Goal: Task Accomplishment & Management: Manage account settings

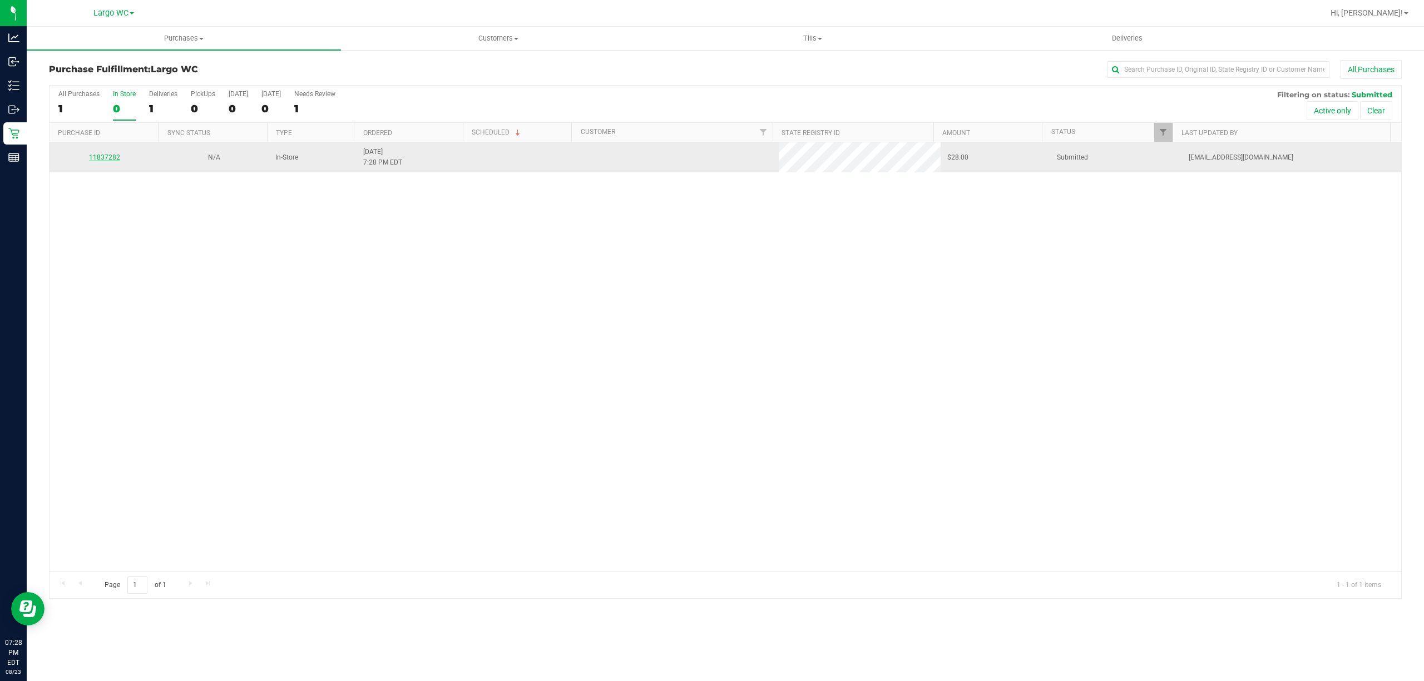
click at [109, 158] on link "11837282" at bounding box center [104, 157] width 31 height 8
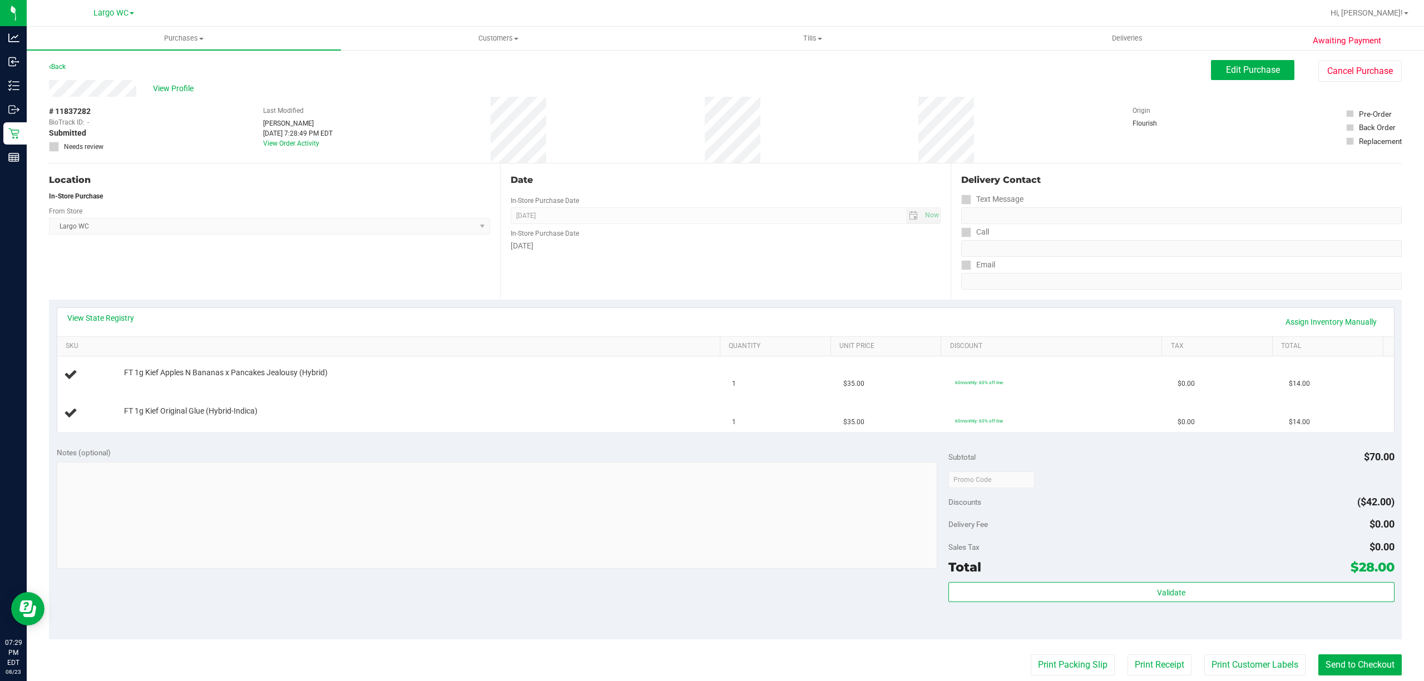
drag, startPoint x: 109, startPoint y: 158, endPoint x: 172, endPoint y: 73, distance: 105.3
click at [172, 73] on div "Back Edit Purchase Cancel Purchase" at bounding box center [725, 70] width 1352 height 20
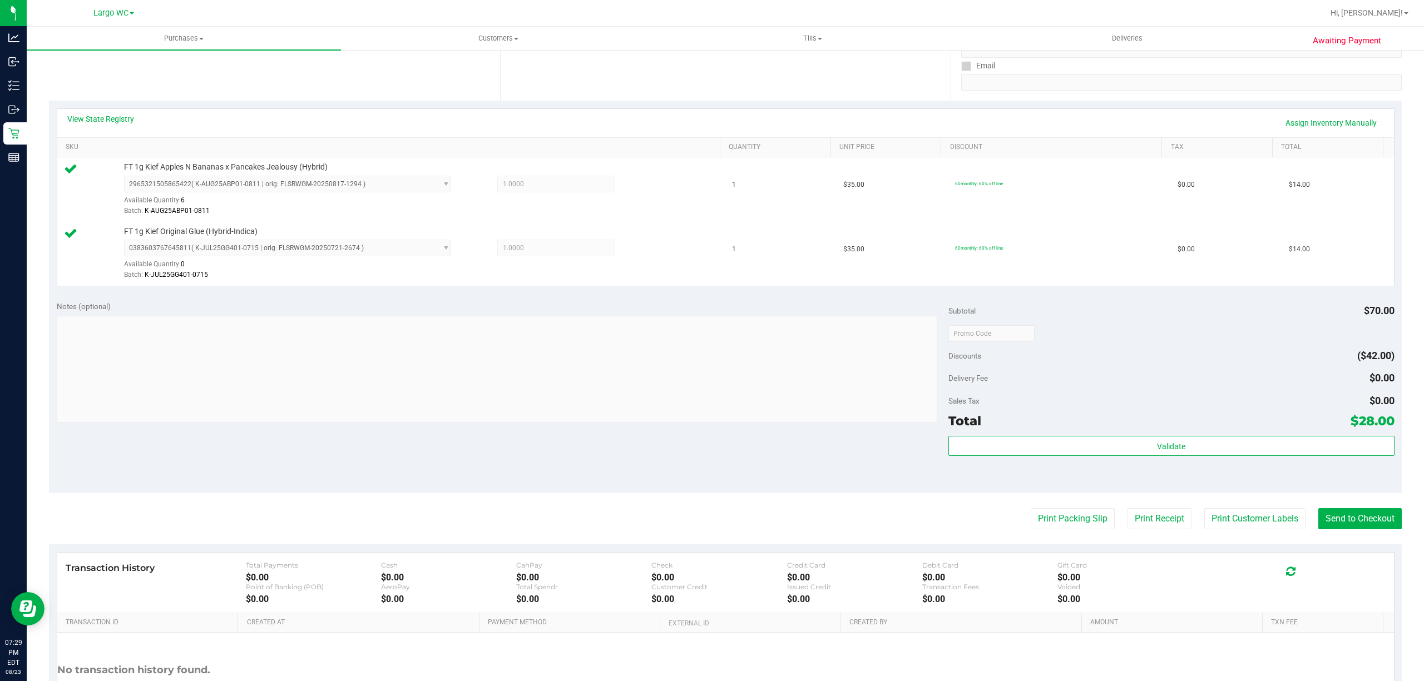
scroll to position [210, 0]
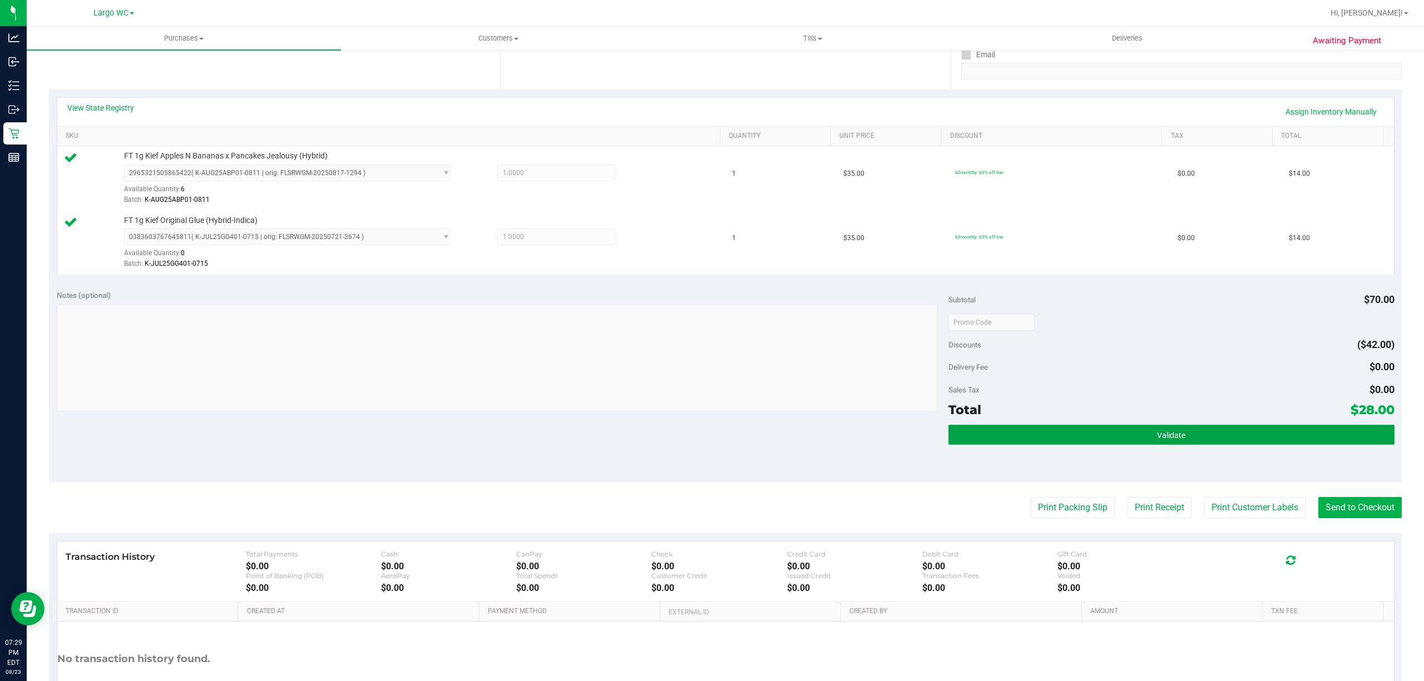
click at [1208, 439] on button "Validate" at bounding box center [1171, 435] width 446 height 20
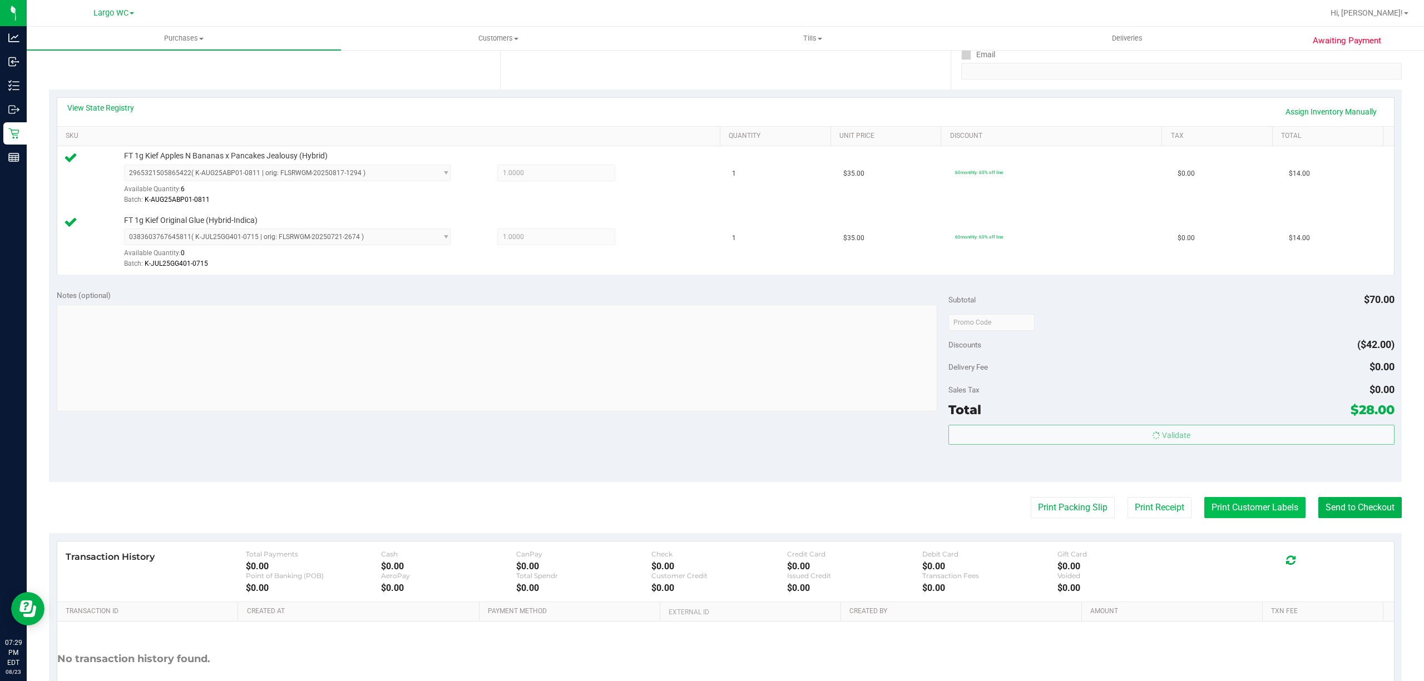
click at [1239, 516] on button "Print Customer Labels" at bounding box center [1254, 507] width 101 height 21
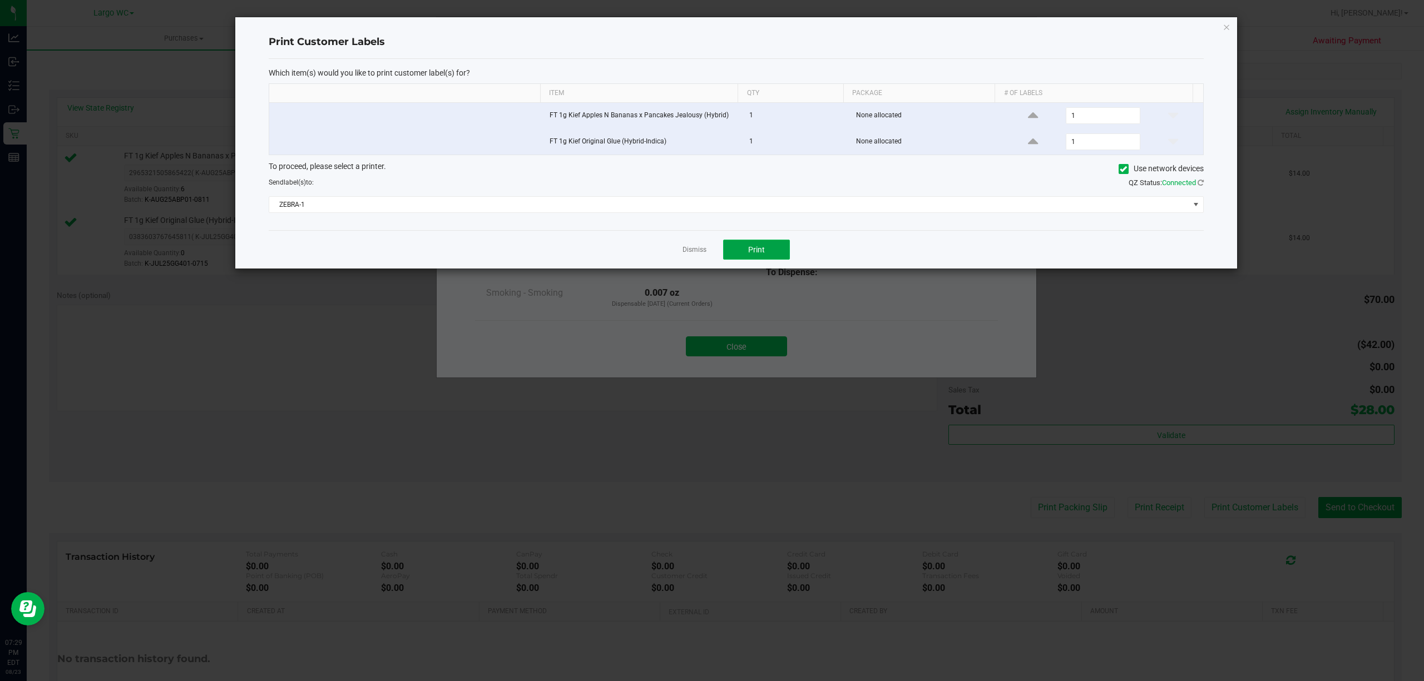
click at [772, 243] on button "Print" at bounding box center [756, 250] width 67 height 20
click at [697, 255] on link "Dismiss" at bounding box center [694, 249] width 24 height 9
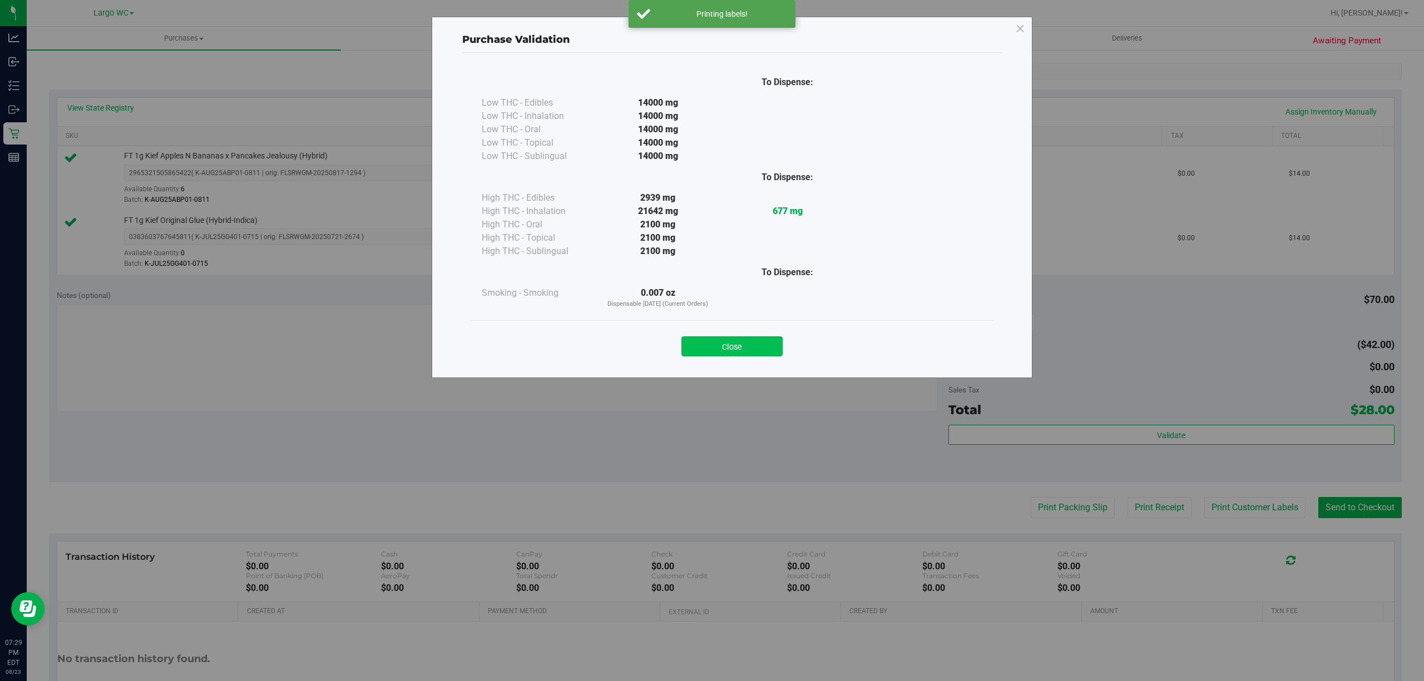
click at [726, 345] on button "Close" at bounding box center [731, 346] width 101 height 20
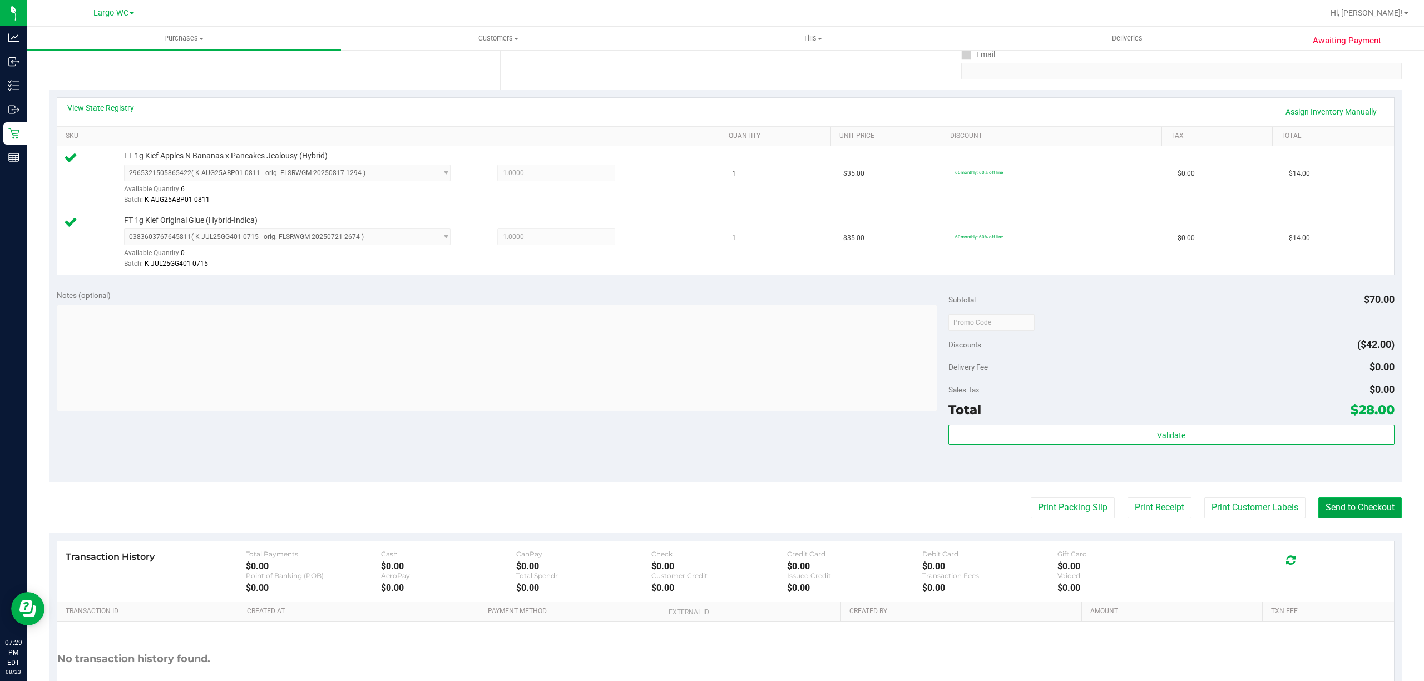
click at [1331, 514] on button "Send to Checkout" at bounding box center [1359, 507] width 83 height 21
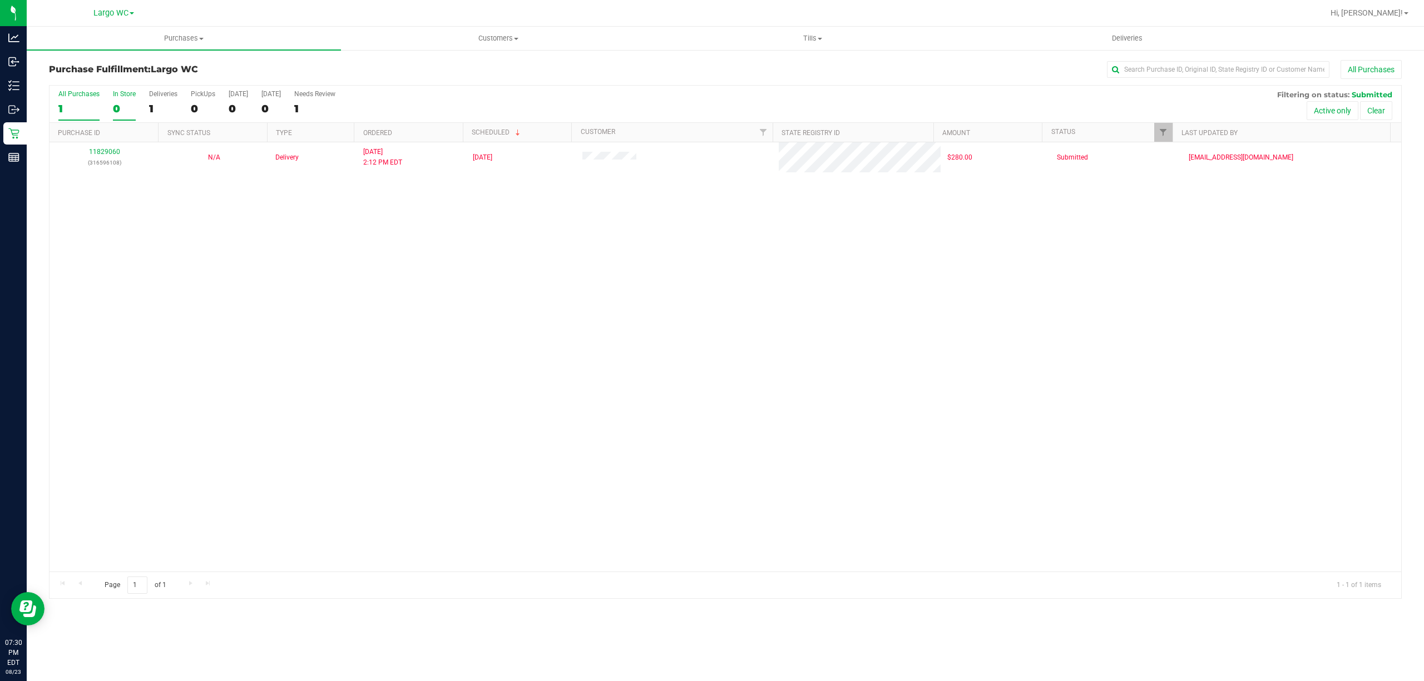
click at [116, 110] on div "0" at bounding box center [124, 108] width 23 height 13
click at [0, 0] on input "In Store 0" at bounding box center [0, 0] width 0 height 0
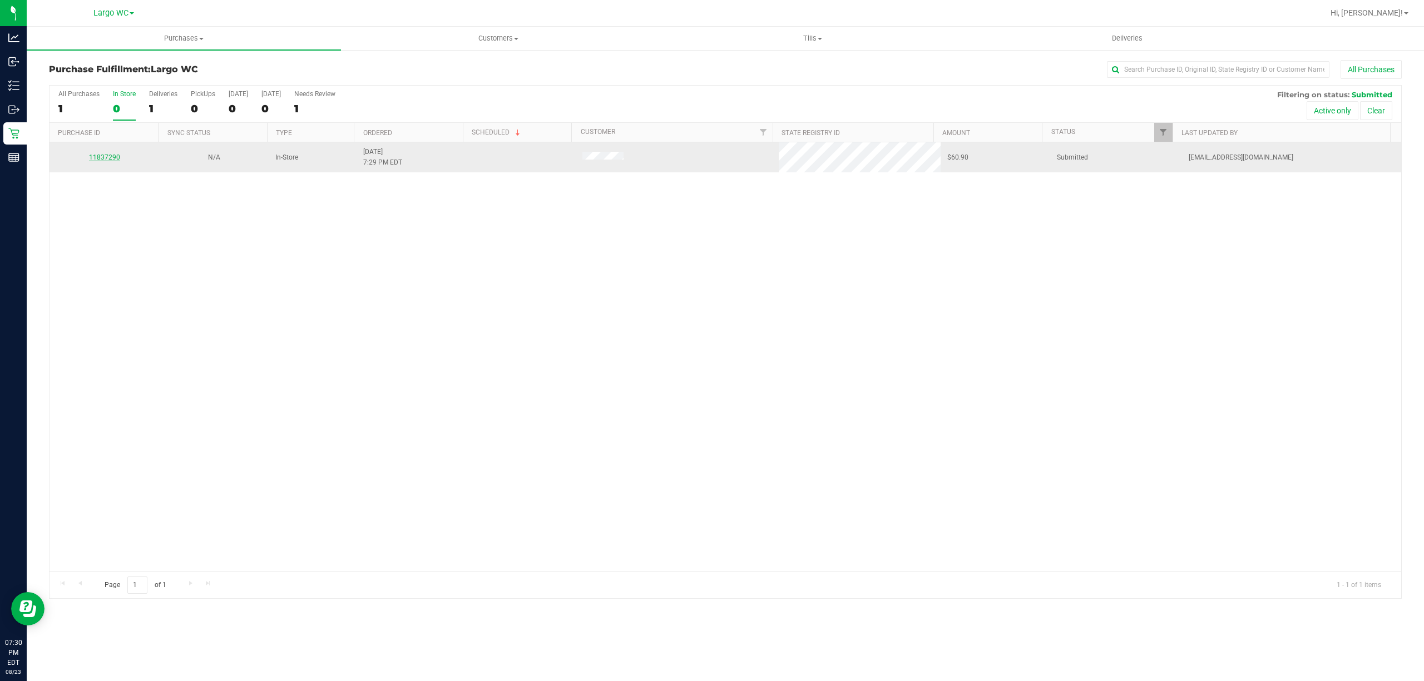
click at [111, 158] on link "11837290" at bounding box center [104, 157] width 31 height 8
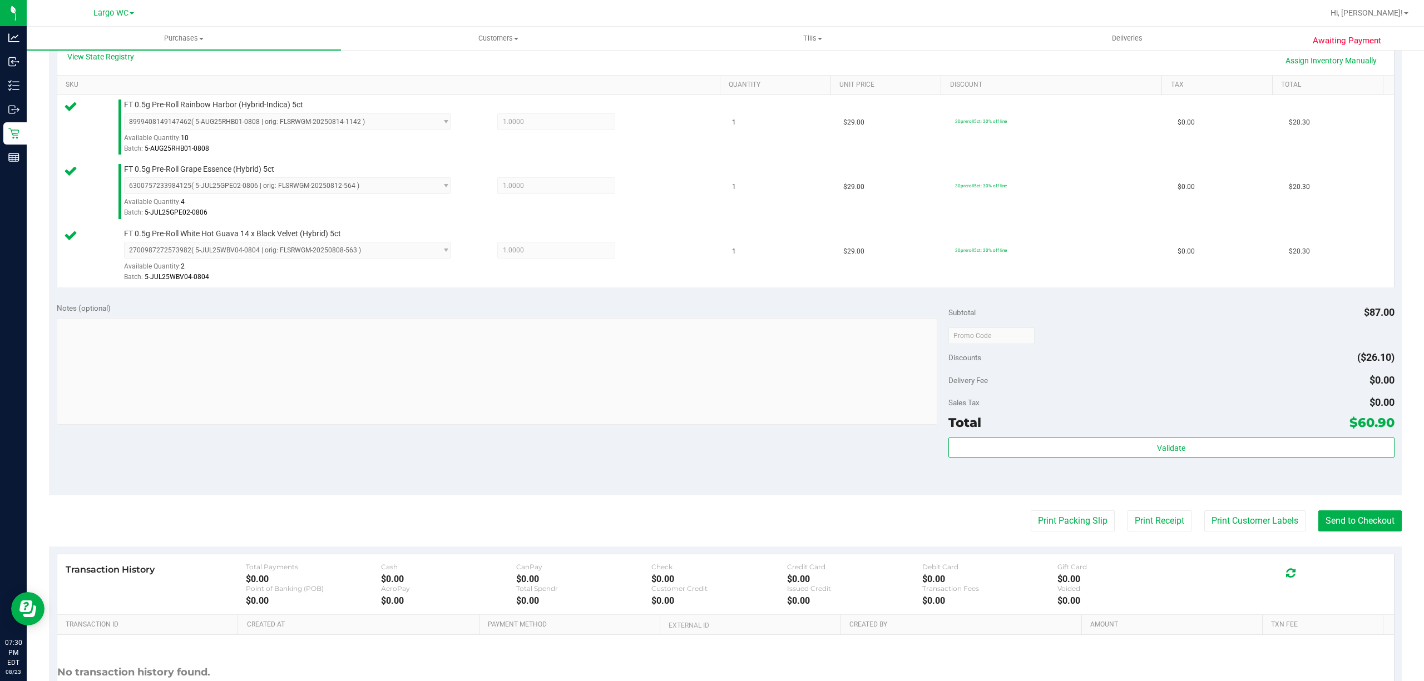
scroll to position [261, 0]
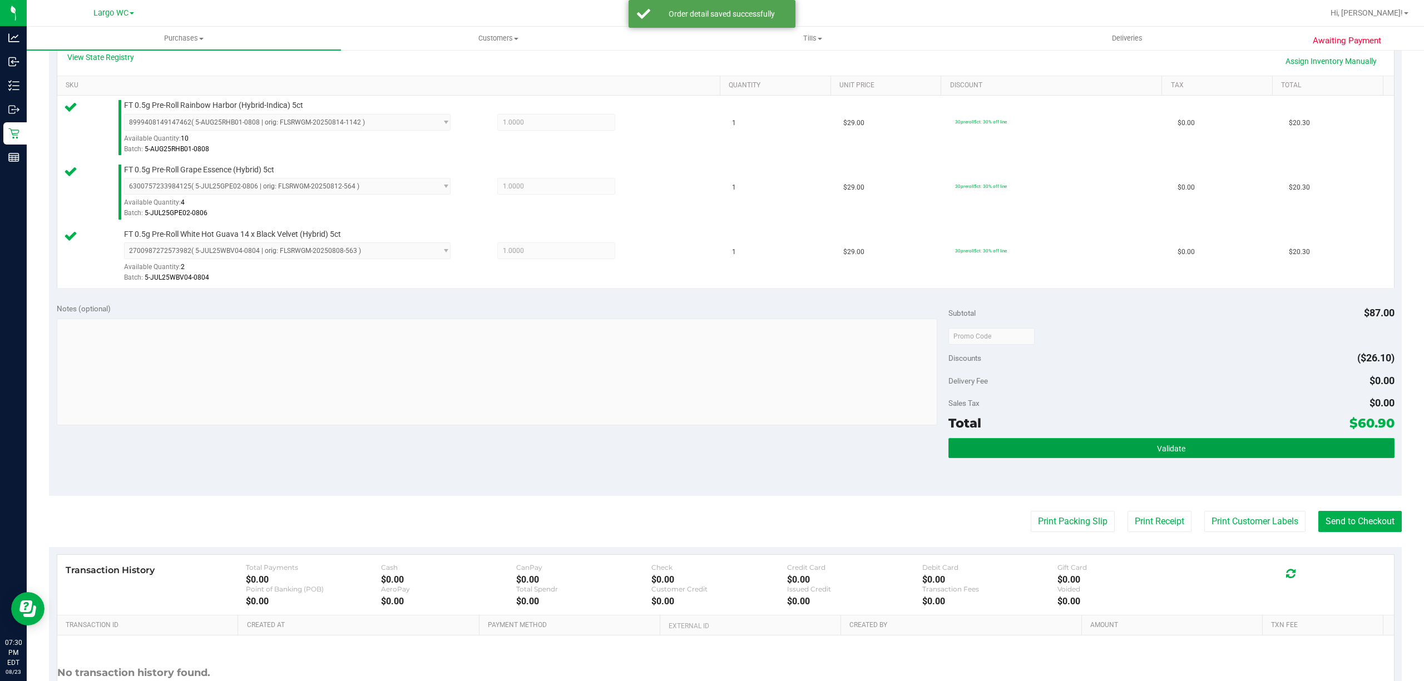
click at [1197, 440] on button "Validate" at bounding box center [1171, 448] width 446 height 20
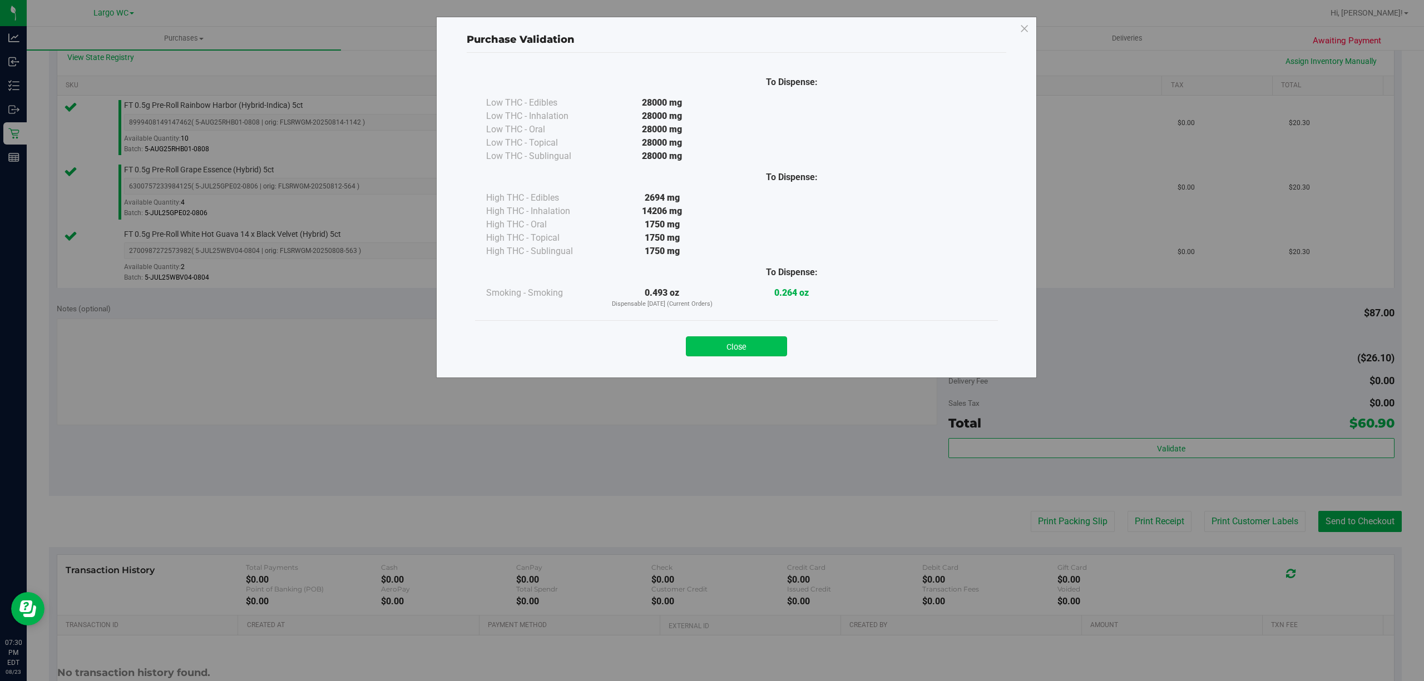
click at [762, 354] on button "Close" at bounding box center [736, 346] width 101 height 20
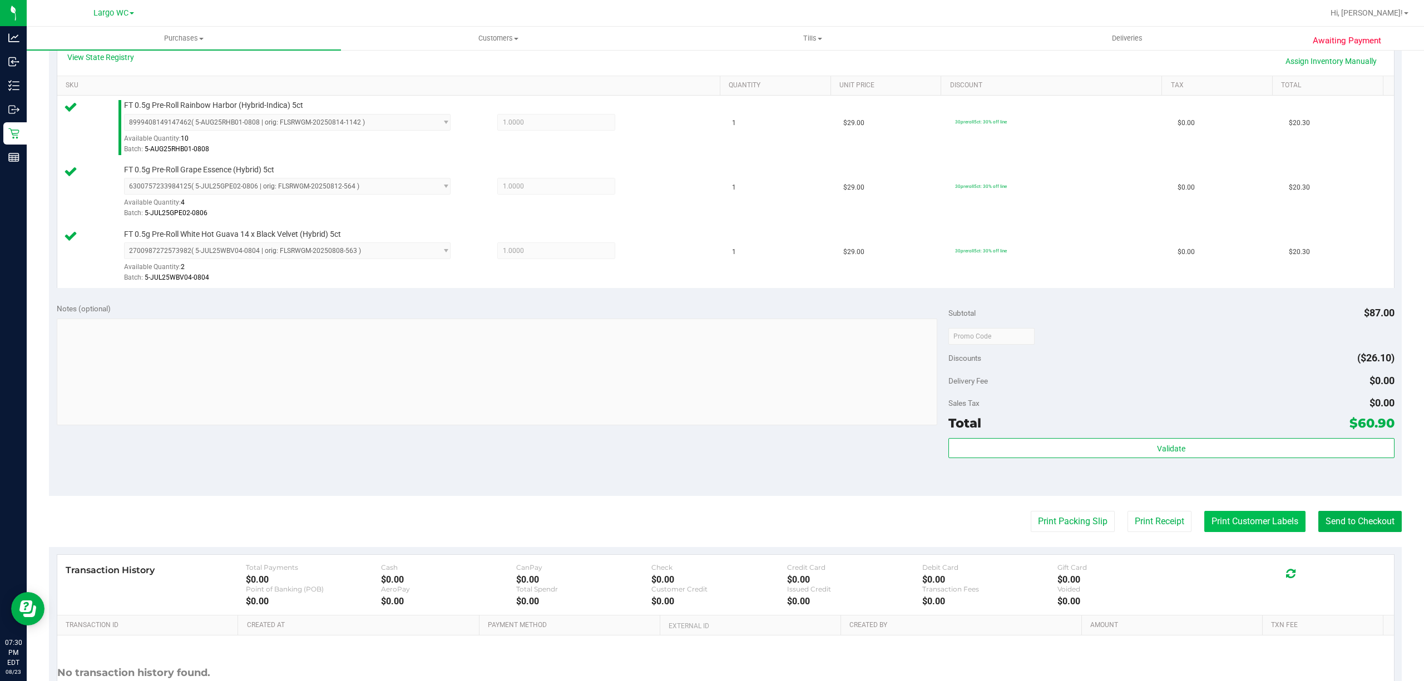
click at [1266, 523] on button "Print Customer Labels" at bounding box center [1254, 521] width 101 height 21
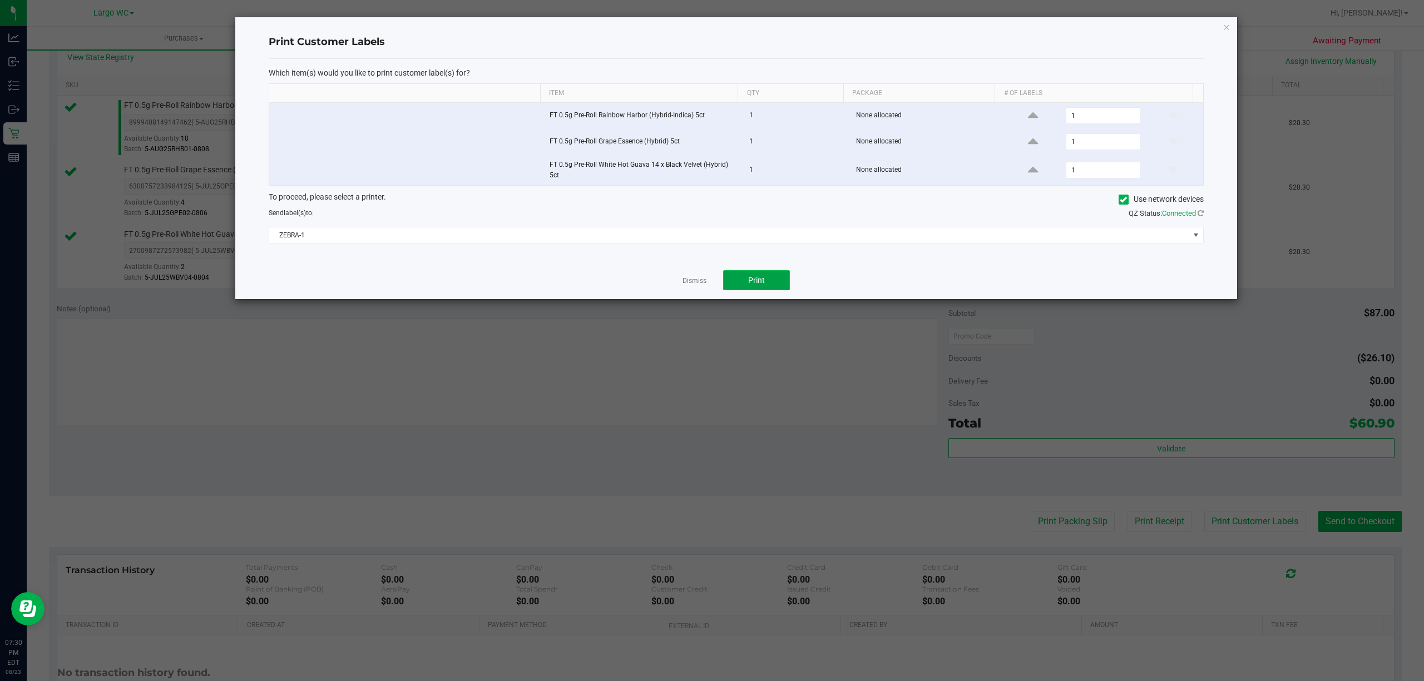
click at [778, 290] on button "Print" at bounding box center [756, 280] width 67 height 20
click at [688, 286] on link "Dismiss" at bounding box center [694, 280] width 24 height 9
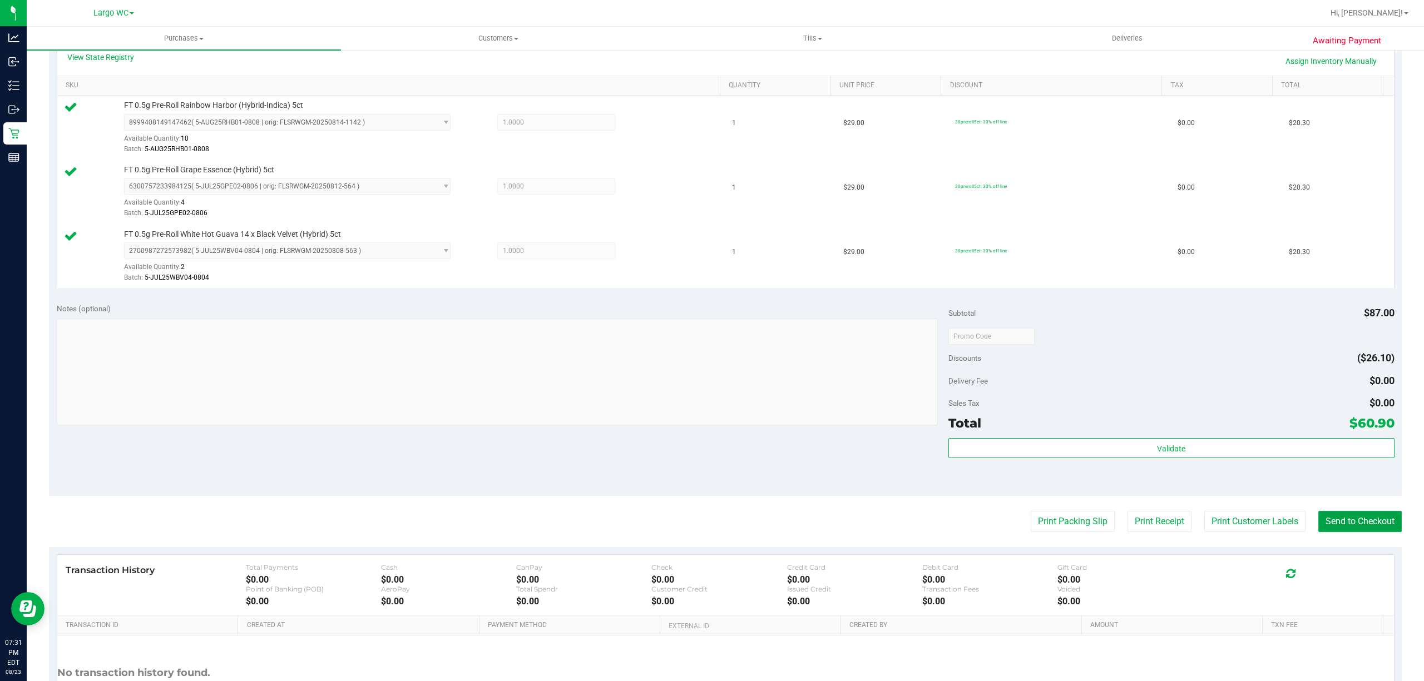
click at [1368, 522] on button "Send to Checkout" at bounding box center [1359, 521] width 83 height 21
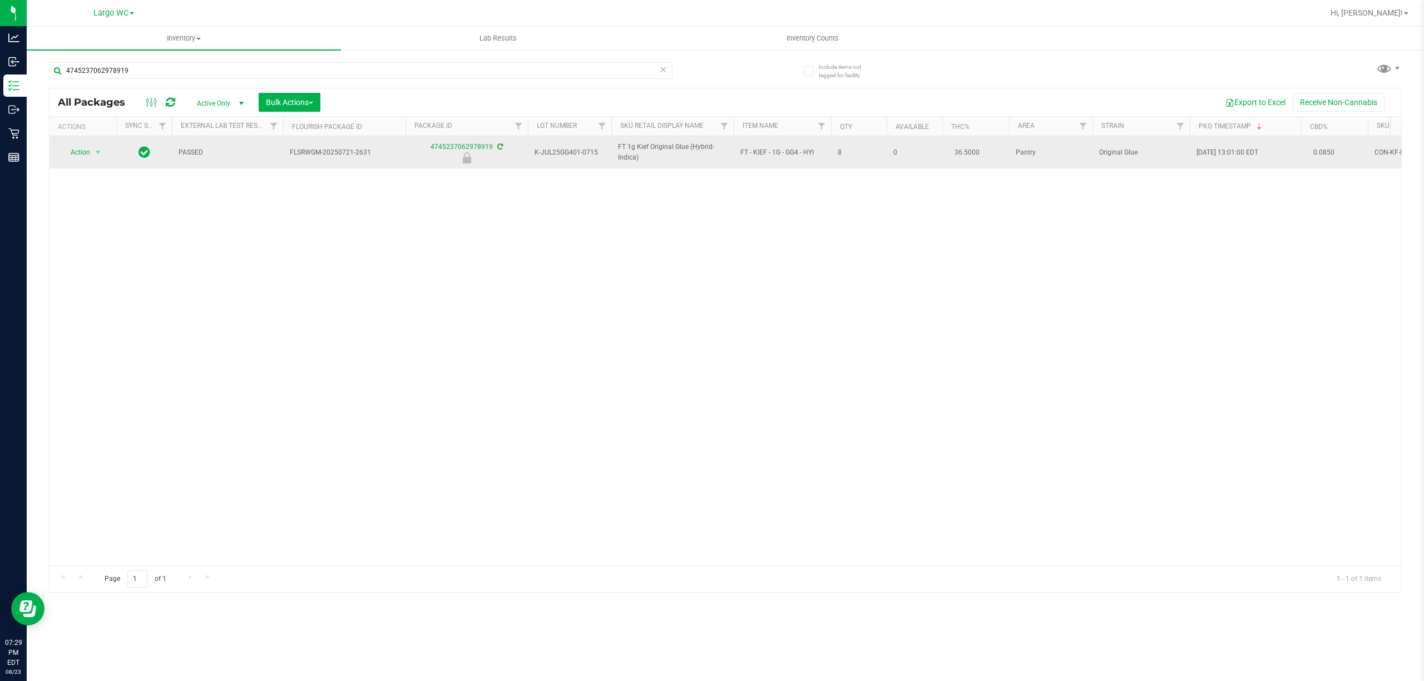
type input "4745237062978919"
click at [70, 152] on span "Action" at bounding box center [76, 153] width 30 height 16
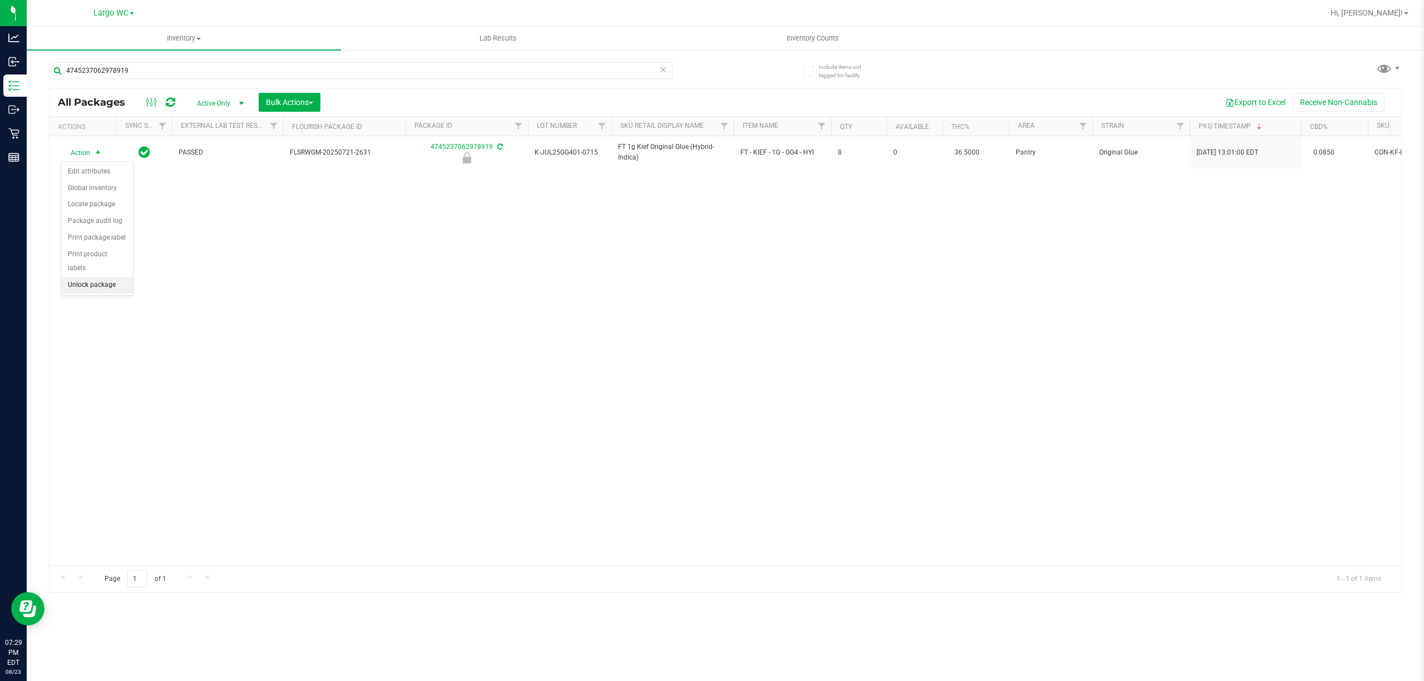
click at [105, 285] on li "Unlock package" at bounding box center [97, 285] width 72 height 17
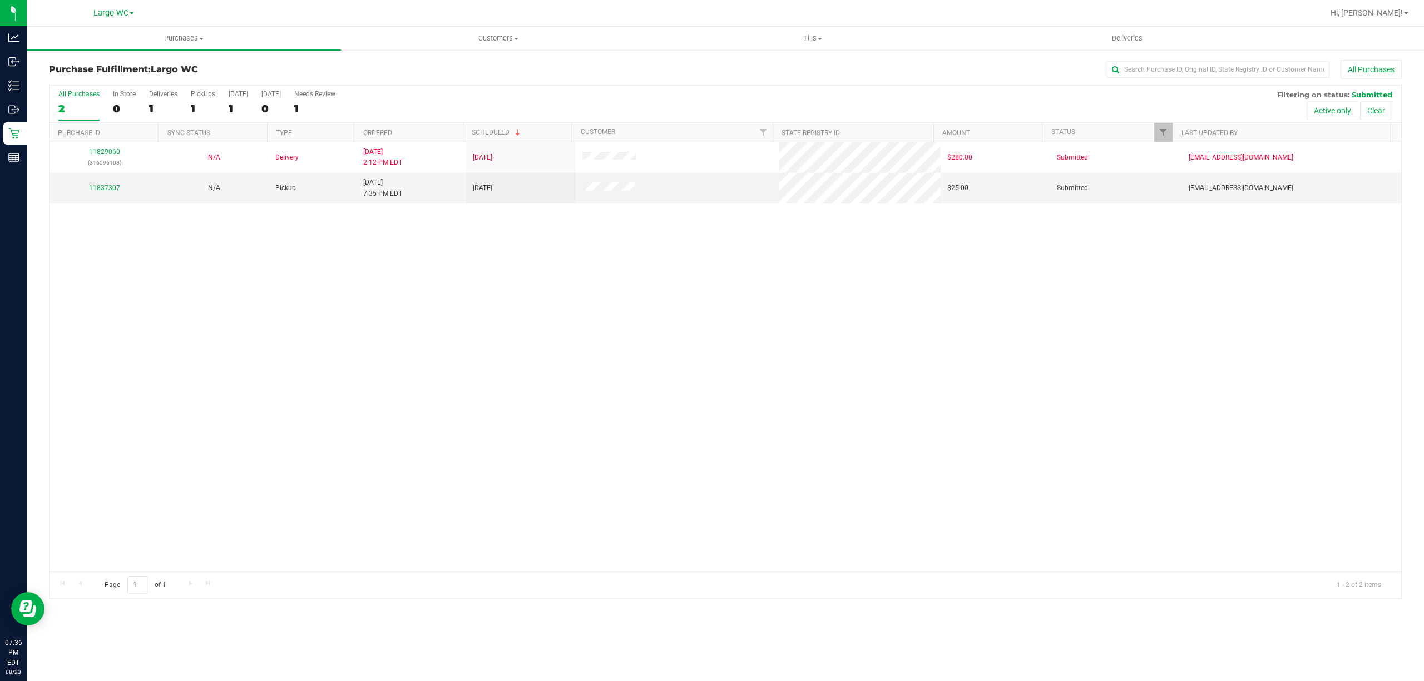
click at [325, 400] on div "11829060 (316596108) N/A Delivery 8/22/2025 2:12 PM EDT 8/25/2025 $280.00 Submi…" at bounding box center [724, 356] width 1351 height 429
click at [109, 189] on link "11837307" at bounding box center [104, 188] width 31 height 8
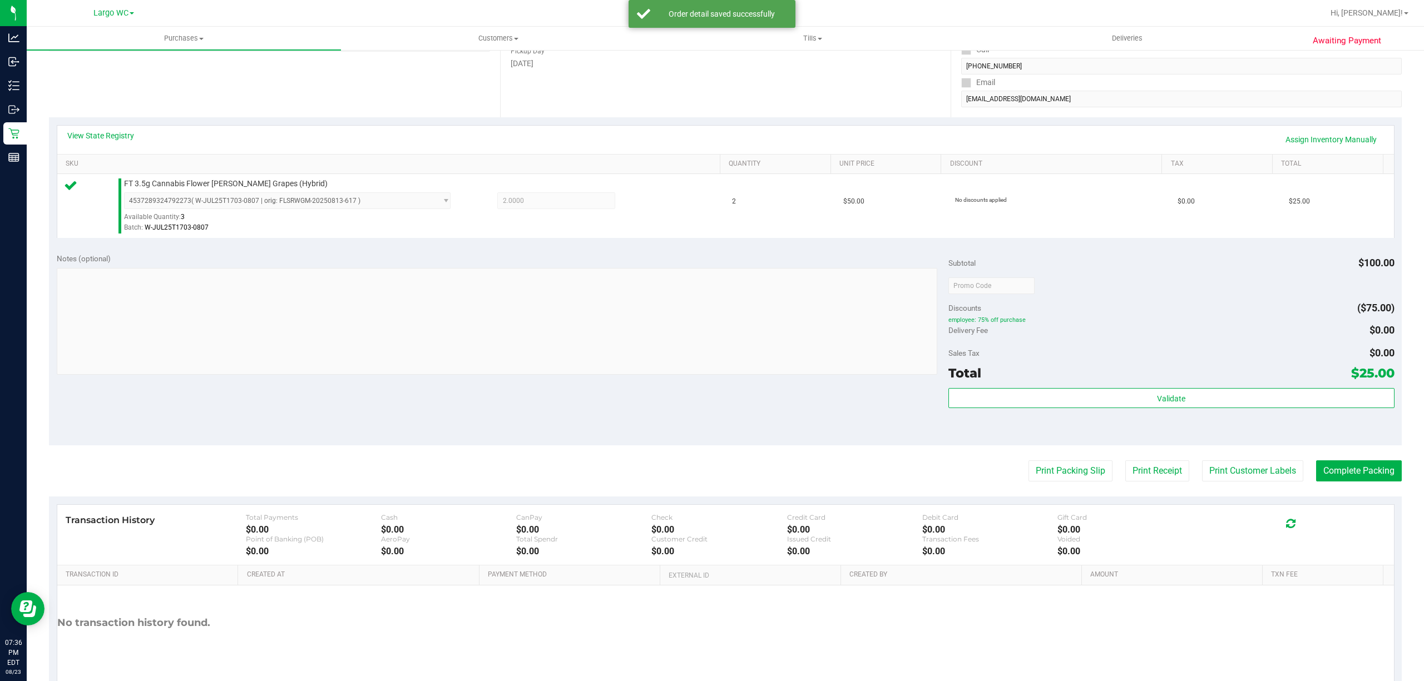
scroll to position [230, 0]
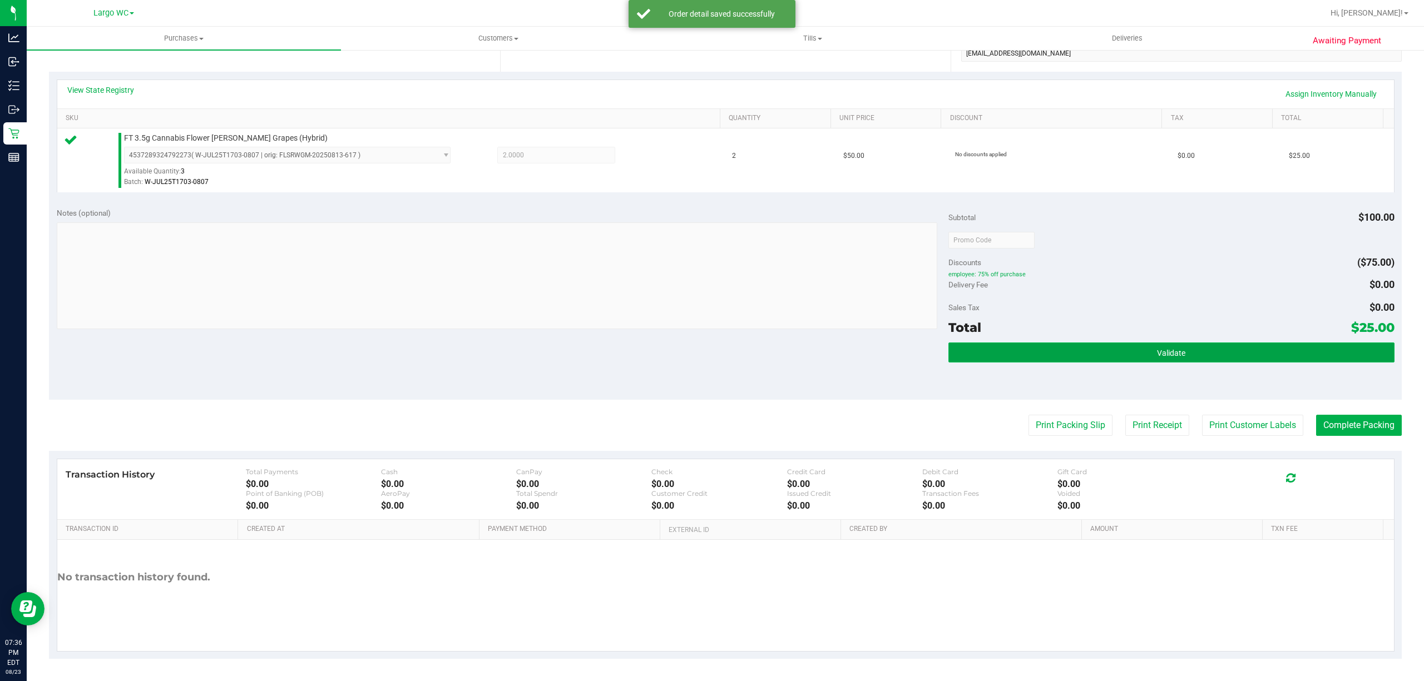
click at [1201, 350] on button "Validate" at bounding box center [1171, 353] width 446 height 20
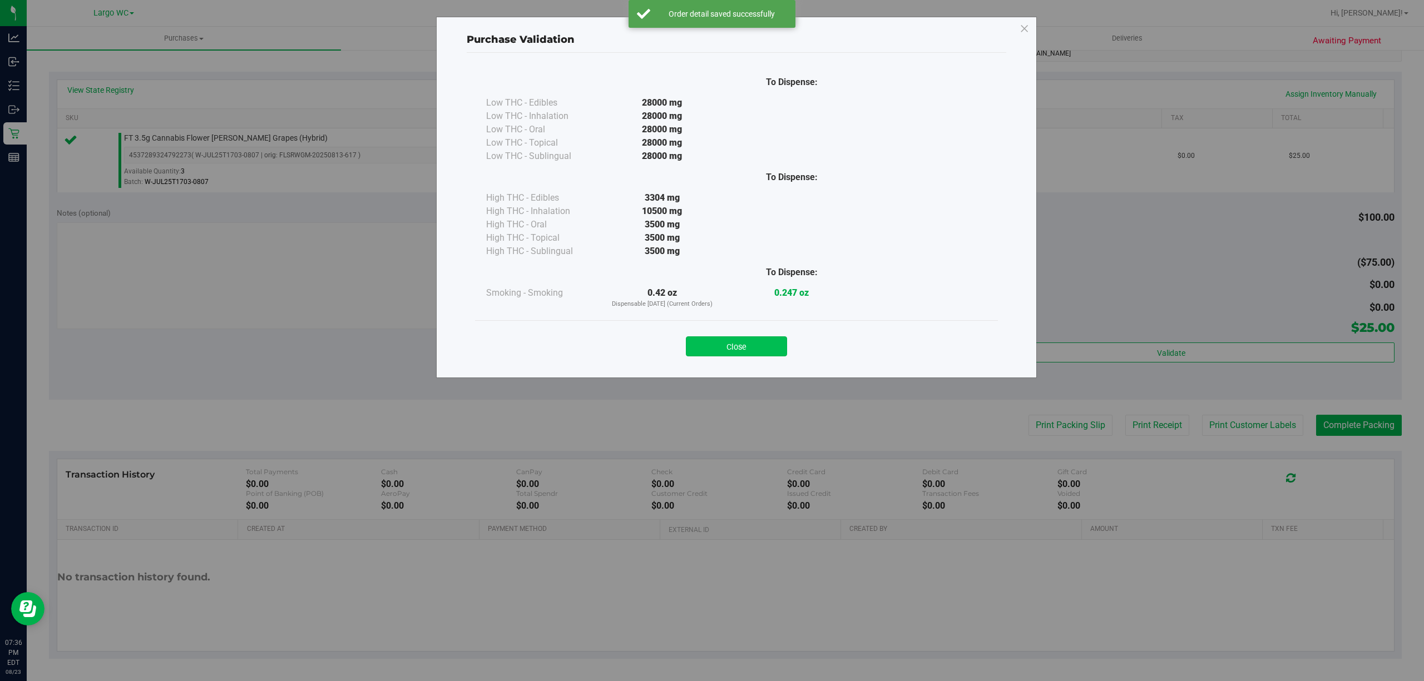
click at [747, 350] on button "Close" at bounding box center [736, 346] width 101 height 20
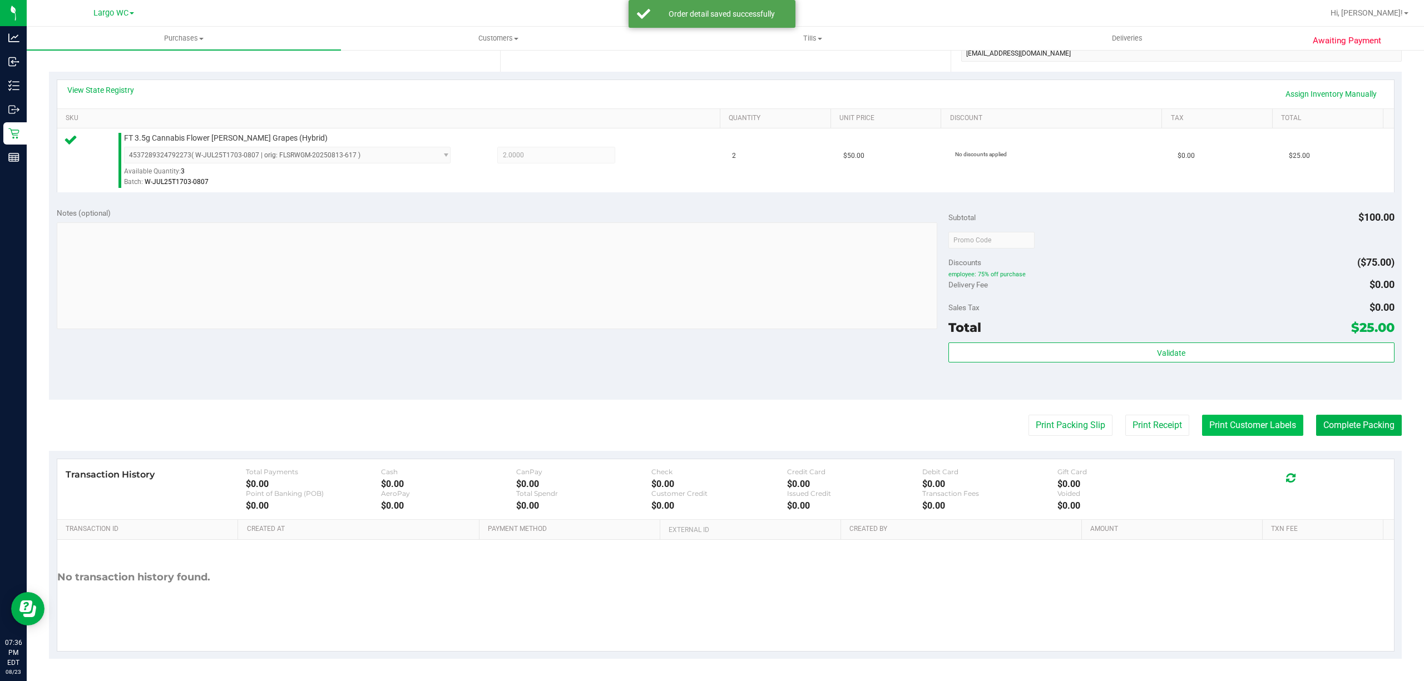
click at [1234, 424] on button "Print Customer Labels" at bounding box center [1252, 425] width 101 height 21
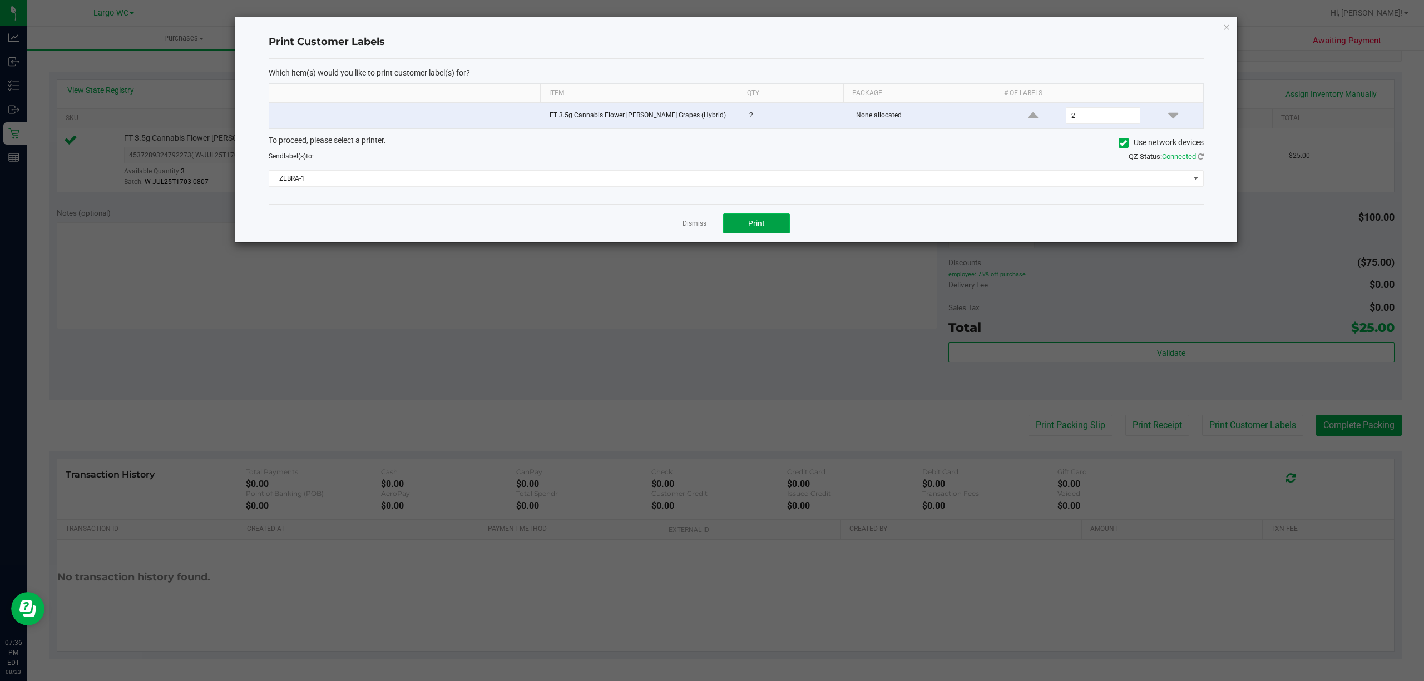
click at [777, 220] on button "Print" at bounding box center [756, 224] width 67 height 20
click at [698, 225] on link "Dismiss" at bounding box center [694, 223] width 24 height 9
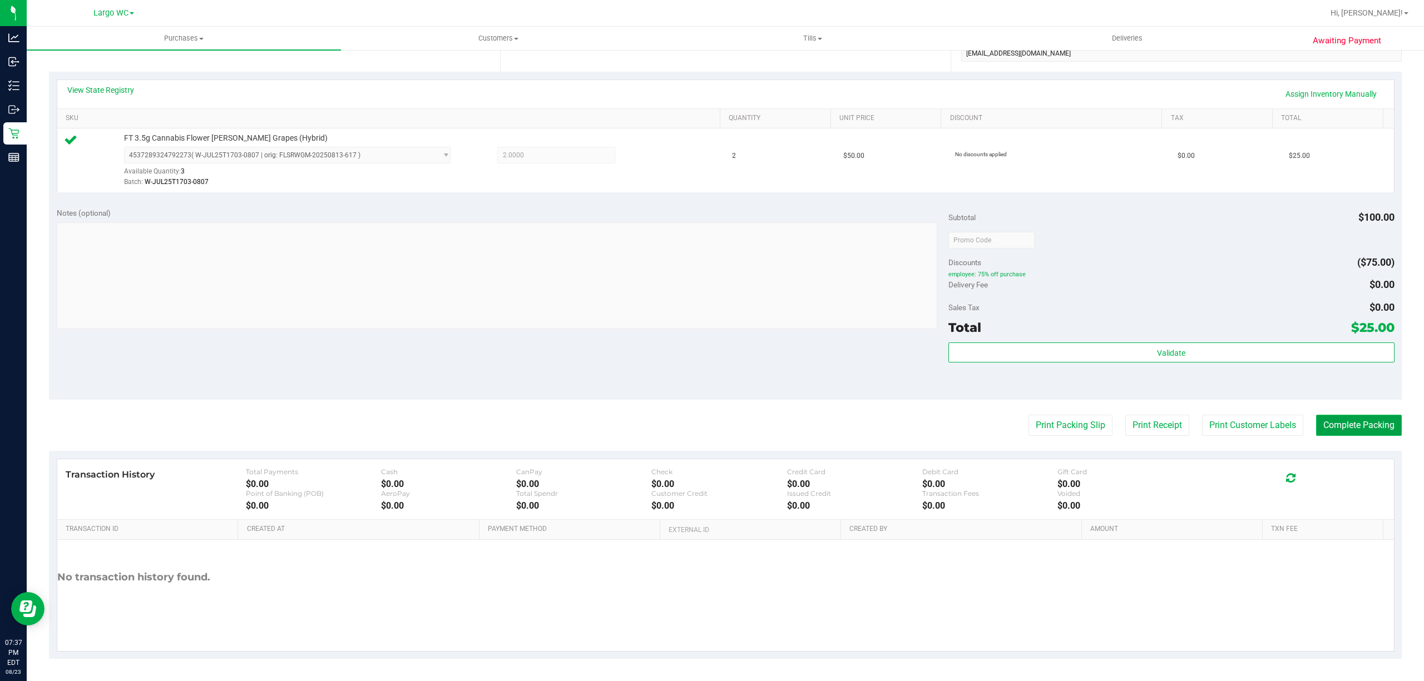
click at [1348, 419] on button "Complete Packing" at bounding box center [1359, 425] width 86 height 21
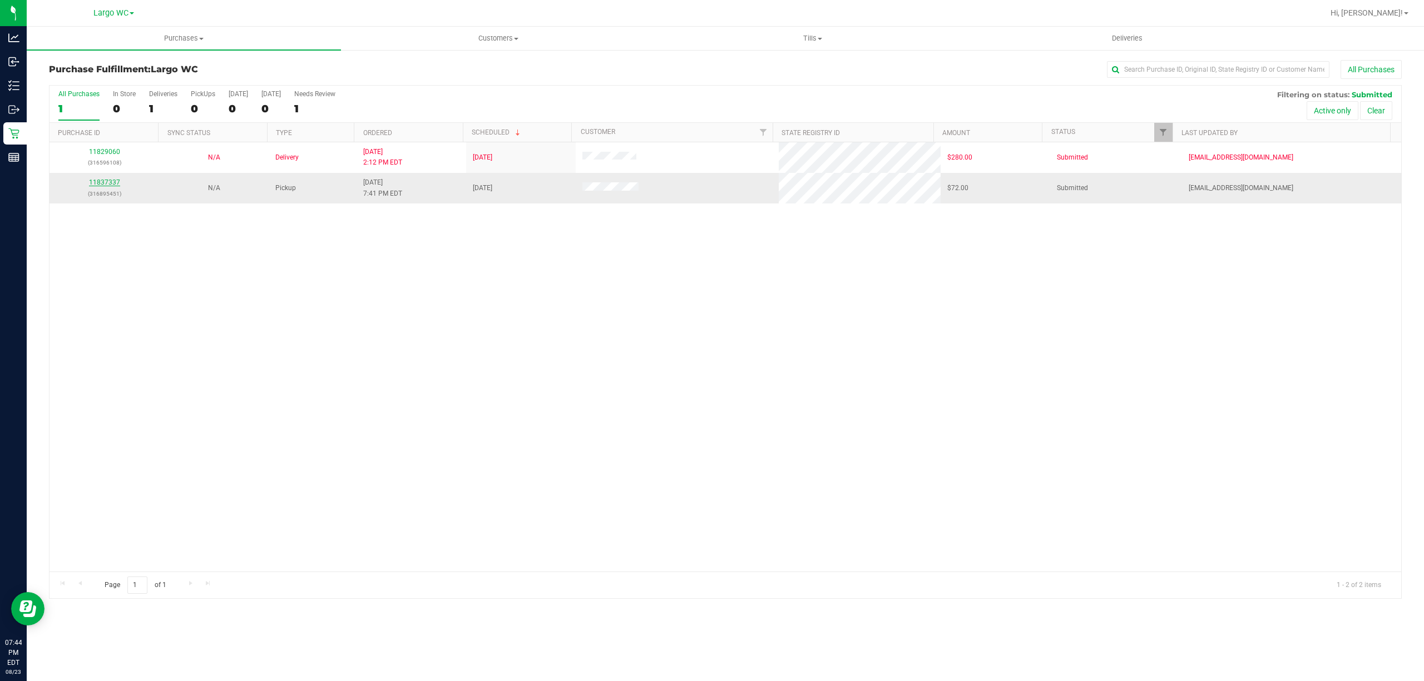
click at [98, 180] on link "11837337" at bounding box center [104, 182] width 31 height 8
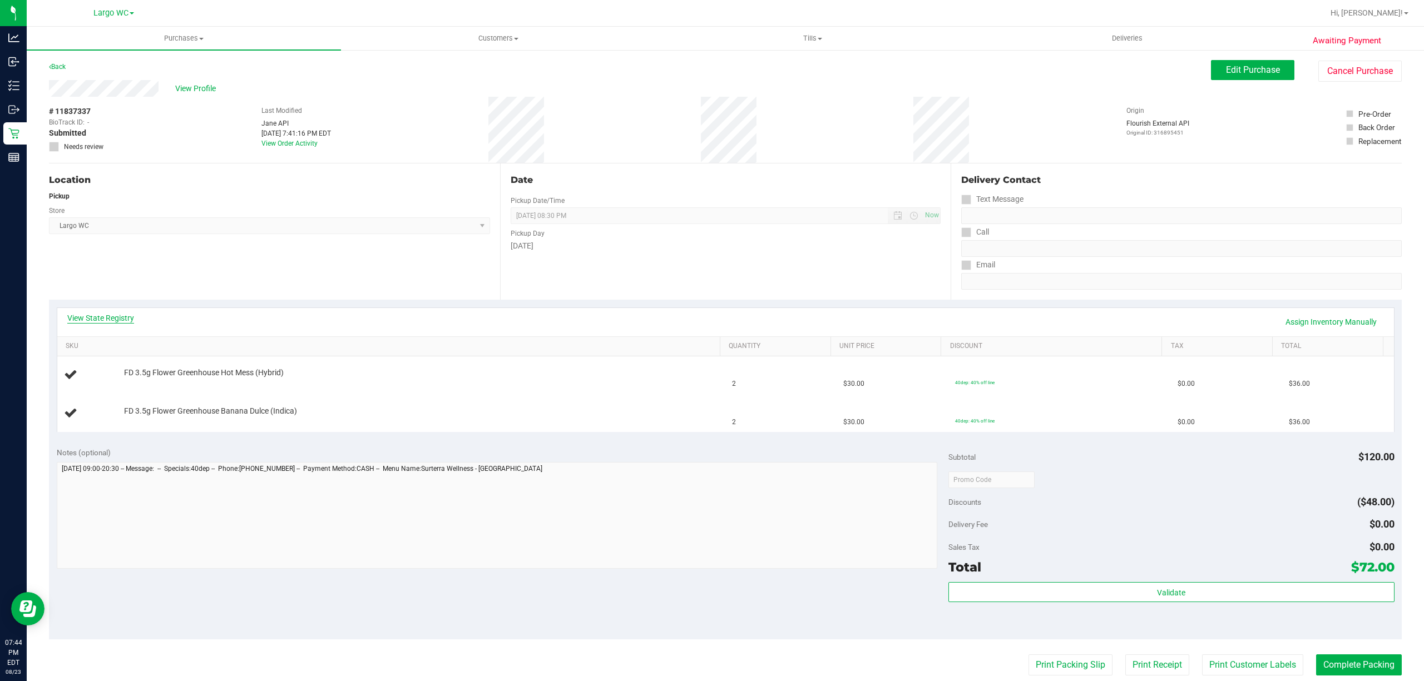
click at [126, 318] on link "View State Registry" at bounding box center [100, 318] width 67 height 11
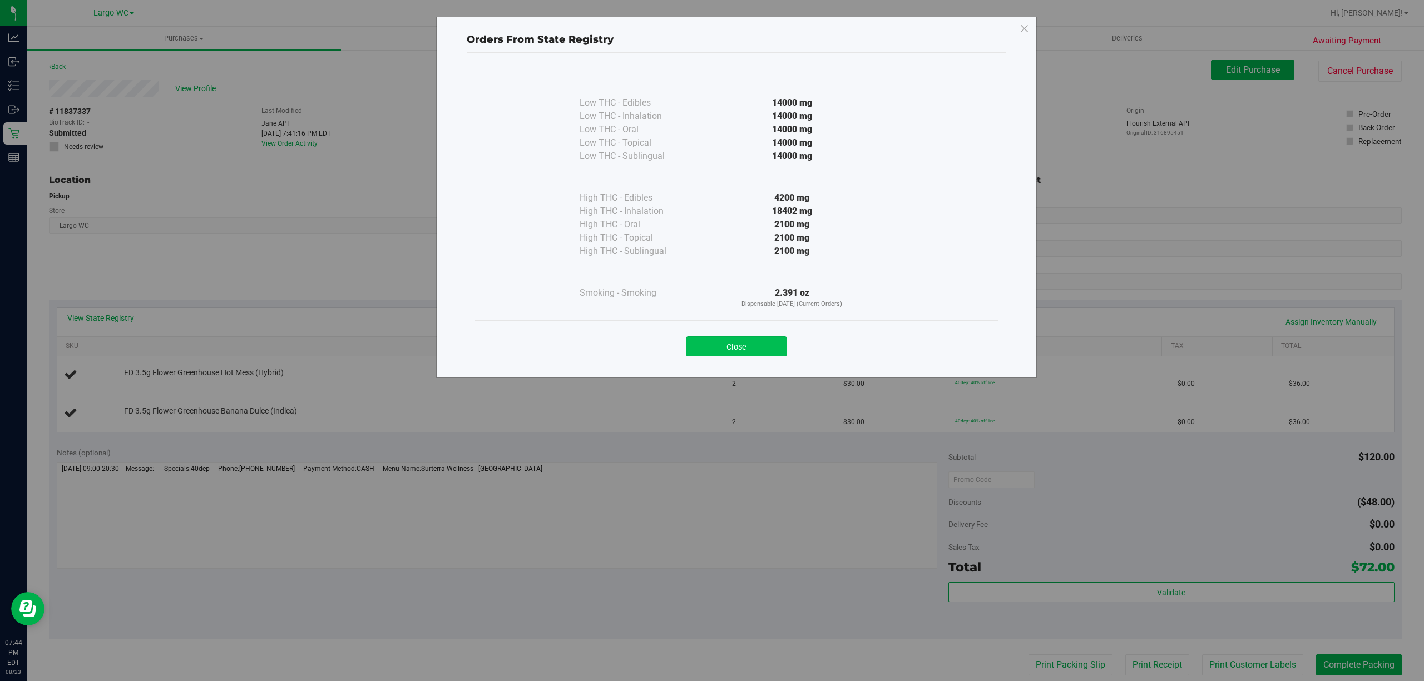
click at [727, 343] on button "Close" at bounding box center [736, 346] width 101 height 20
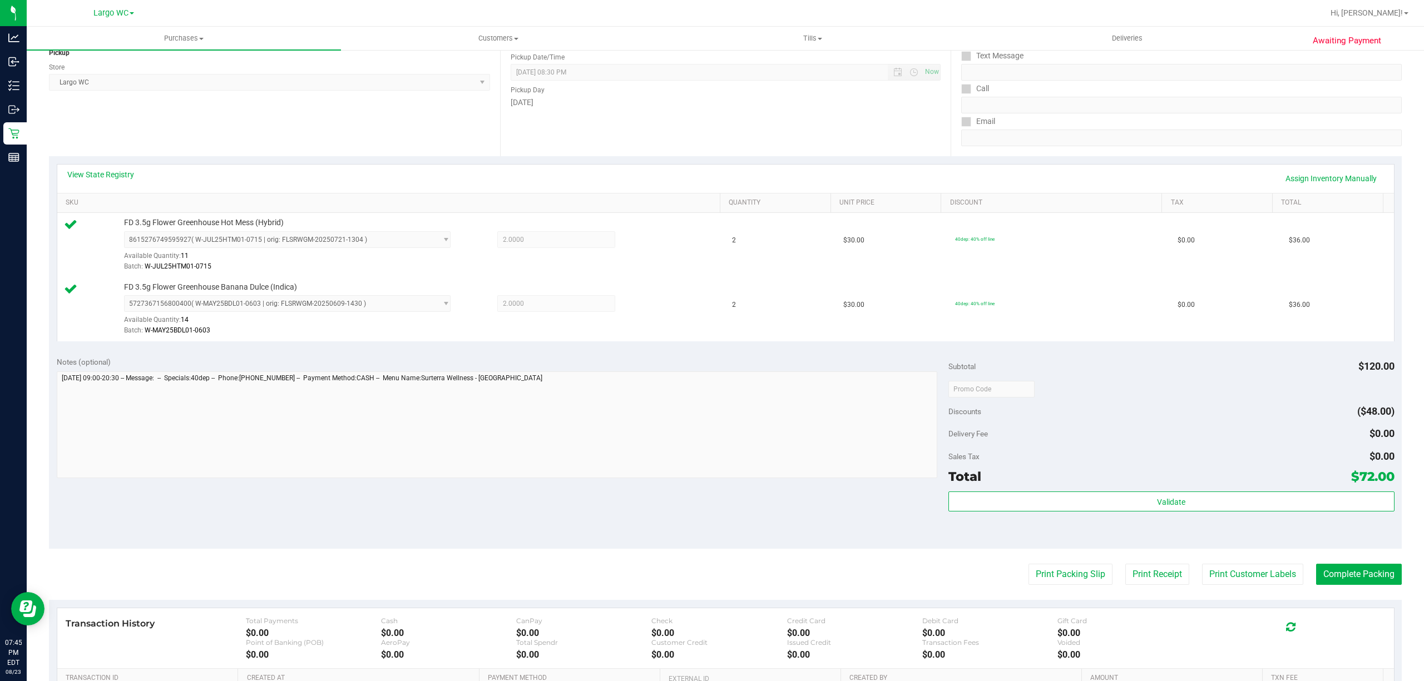
scroll to position [210, 0]
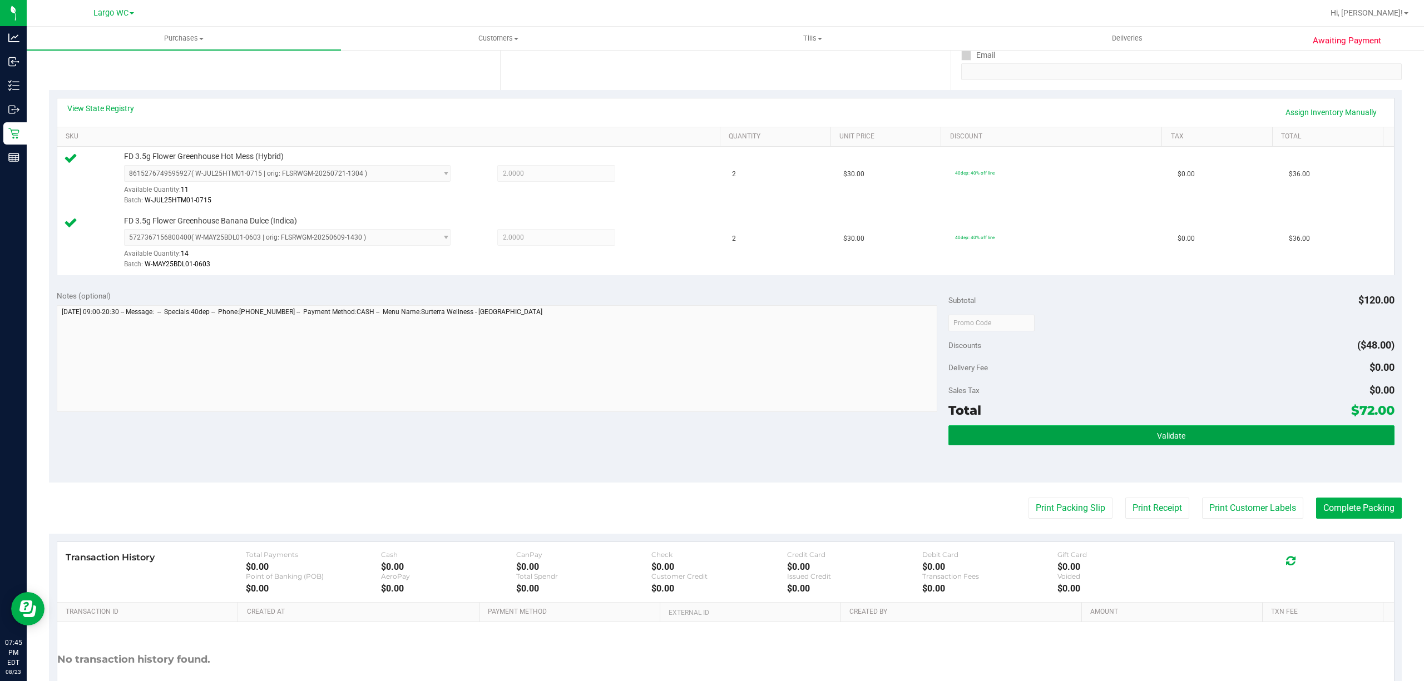
click at [1201, 437] on button "Validate" at bounding box center [1171, 435] width 446 height 20
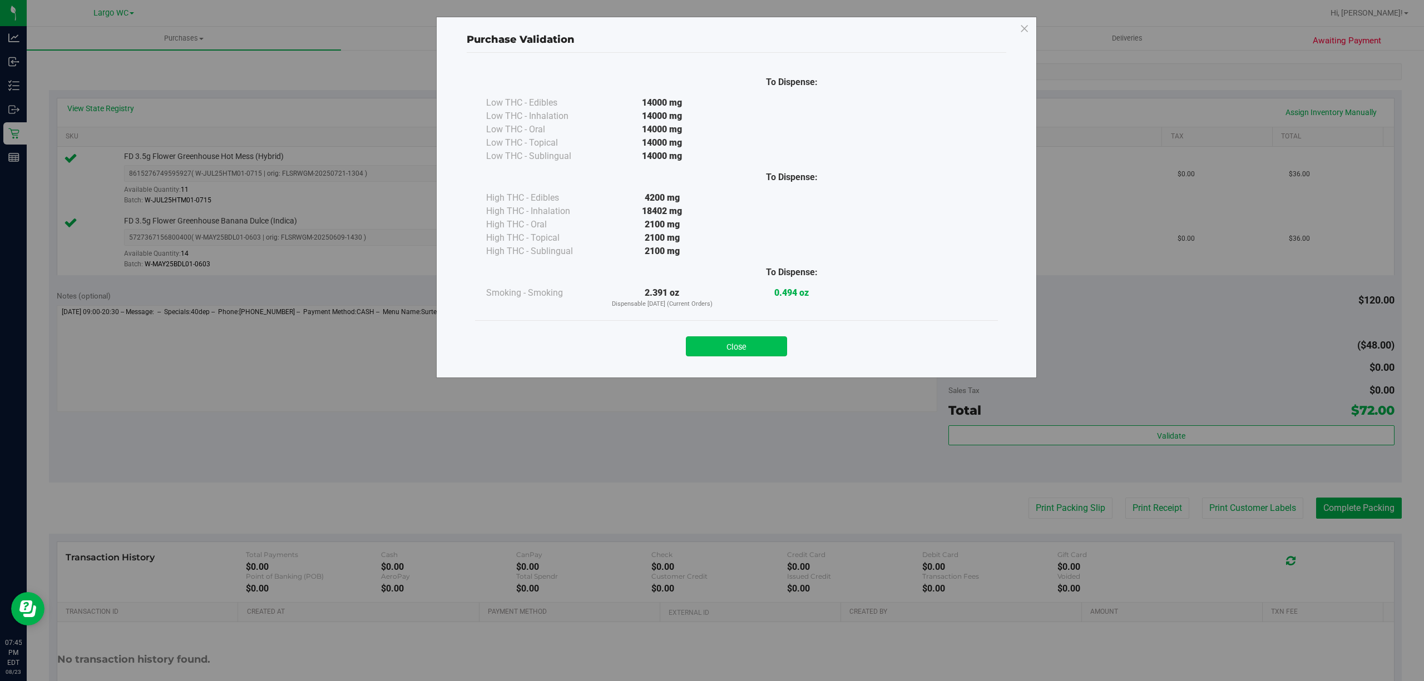
click at [746, 350] on button "Close" at bounding box center [736, 346] width 101 height 20
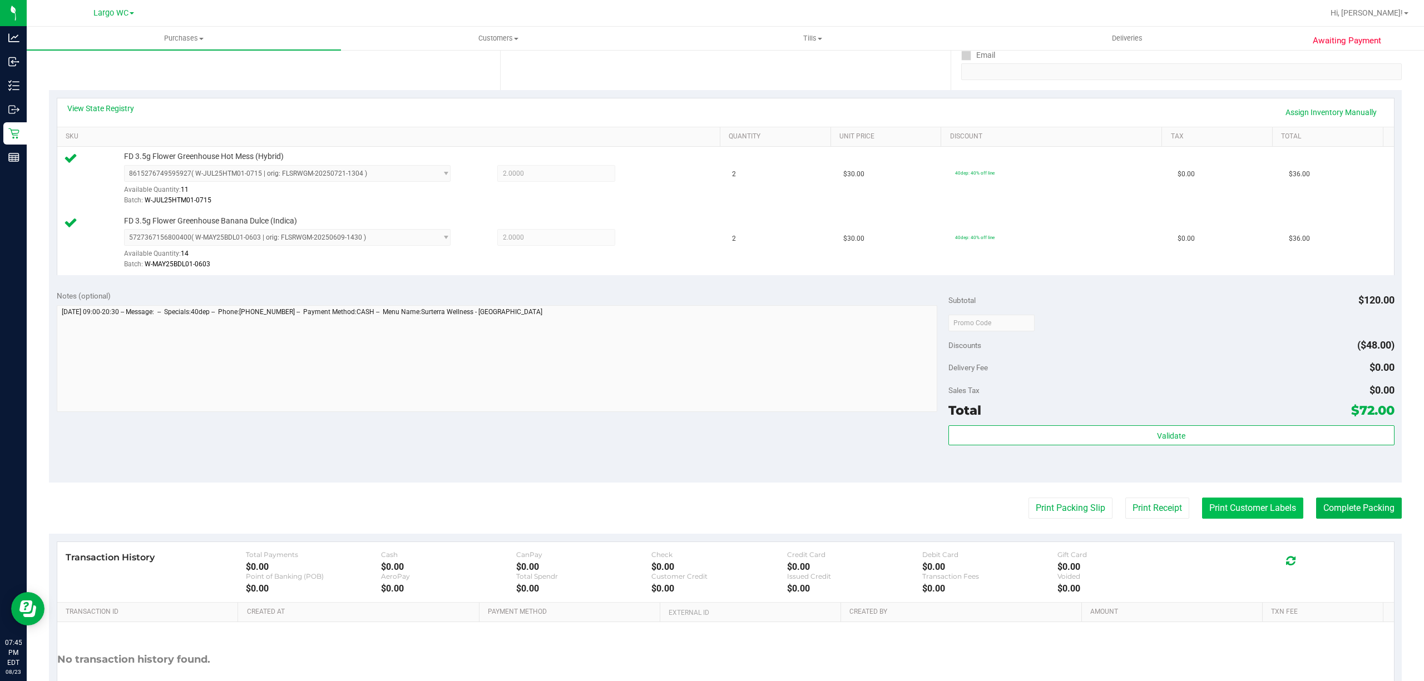
click at [1214, 510] on button "Print Customer Labels" at bounding box center [1252, 508] width 101 height 21
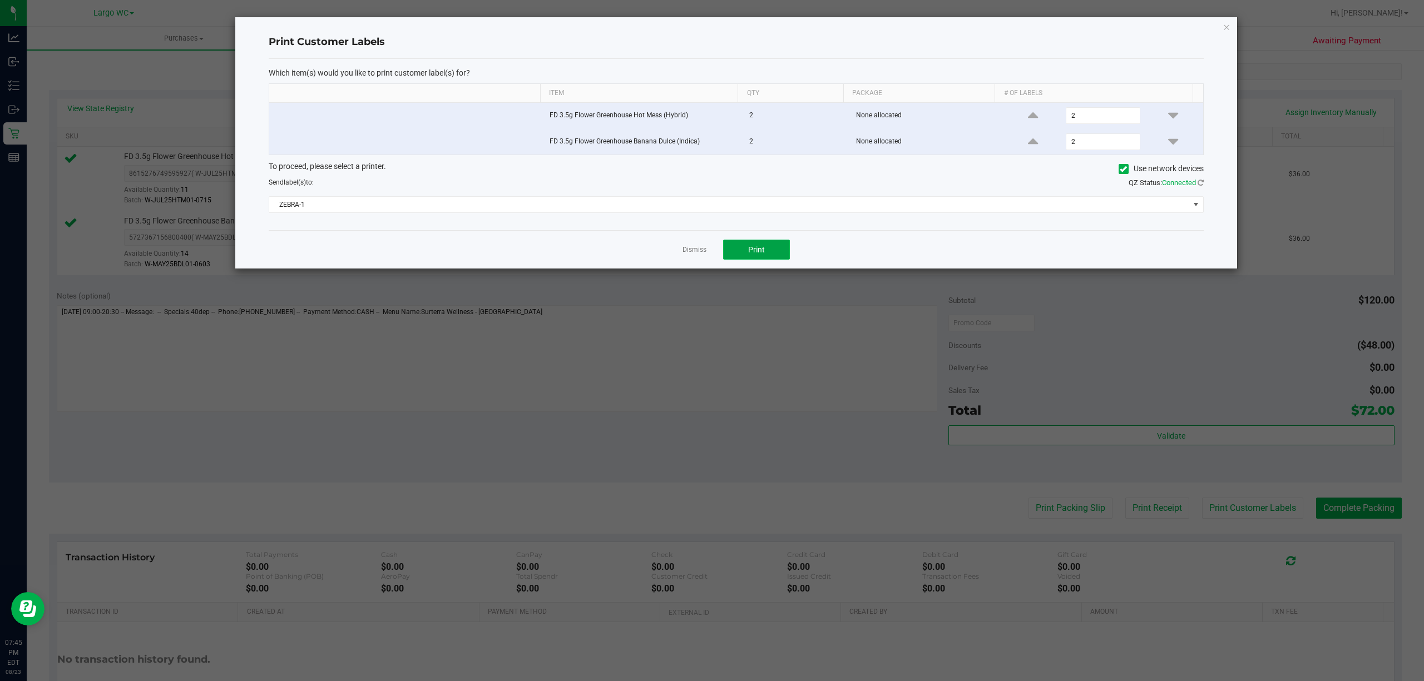
click at [763, 247] on span "Print" at bounding box center [756, 249] width 17 height 9
click at [694, 247] on link "Dismiss" at bounding box center [694, 249] width 24 height 9
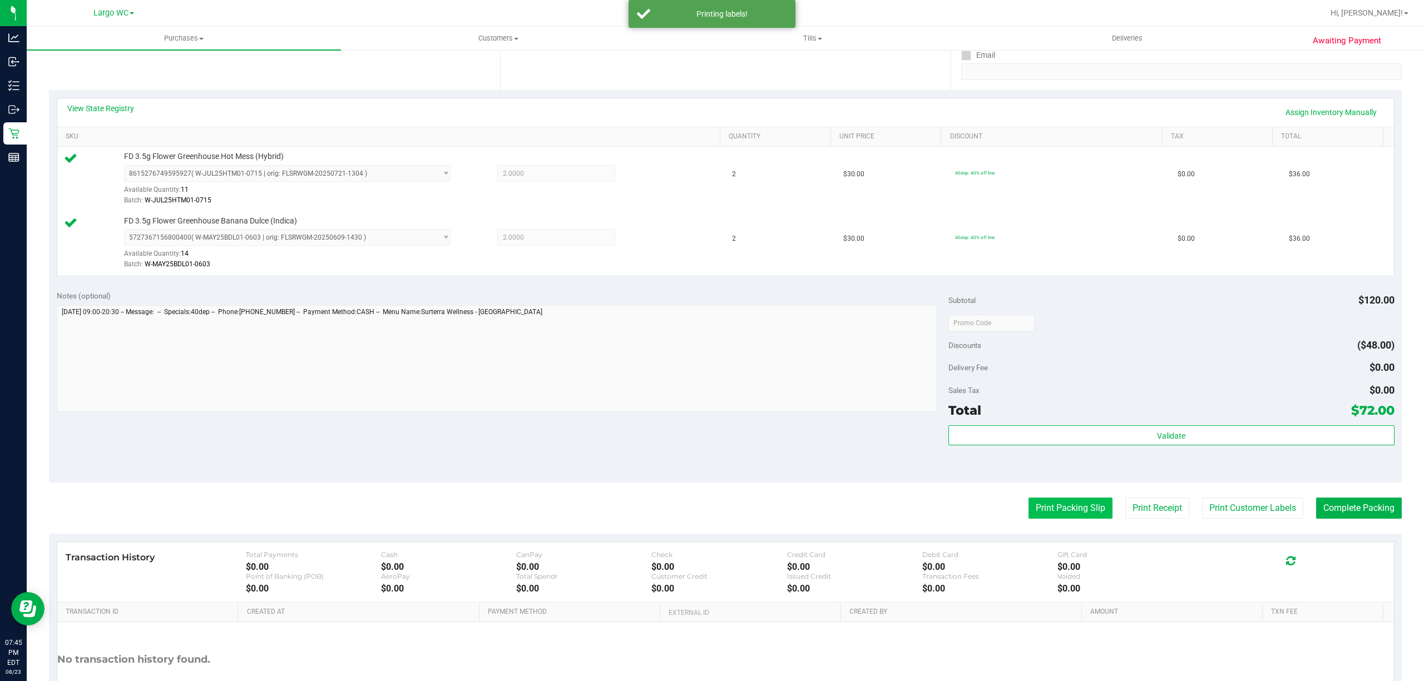
click at [1035, 508] on button "Print Packing Slip" at bounding box center [1070, 508] width 84 height 21
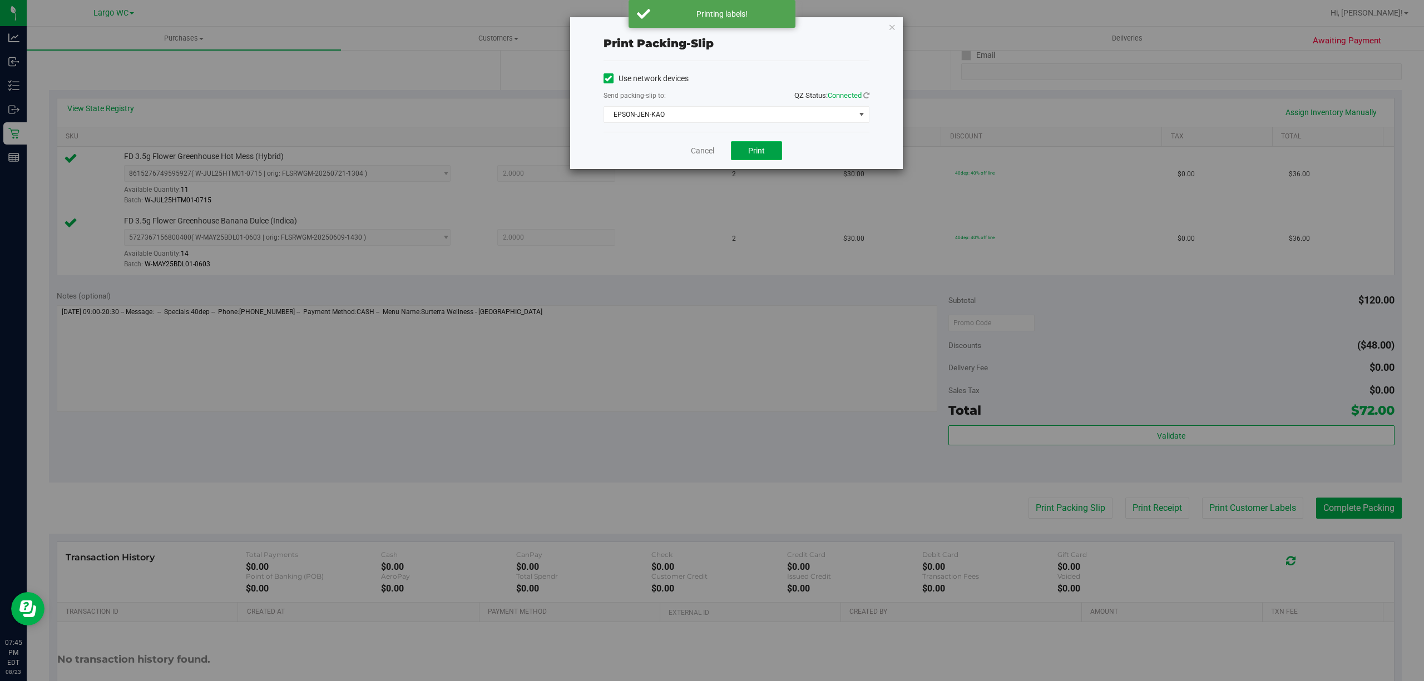
click at [755, 152] on span "Print" at bounding box center [756, 150] width 17 height 9
click at [698, 152] on link "Cancel" at bounding box center [702, 151] width 23 height 12
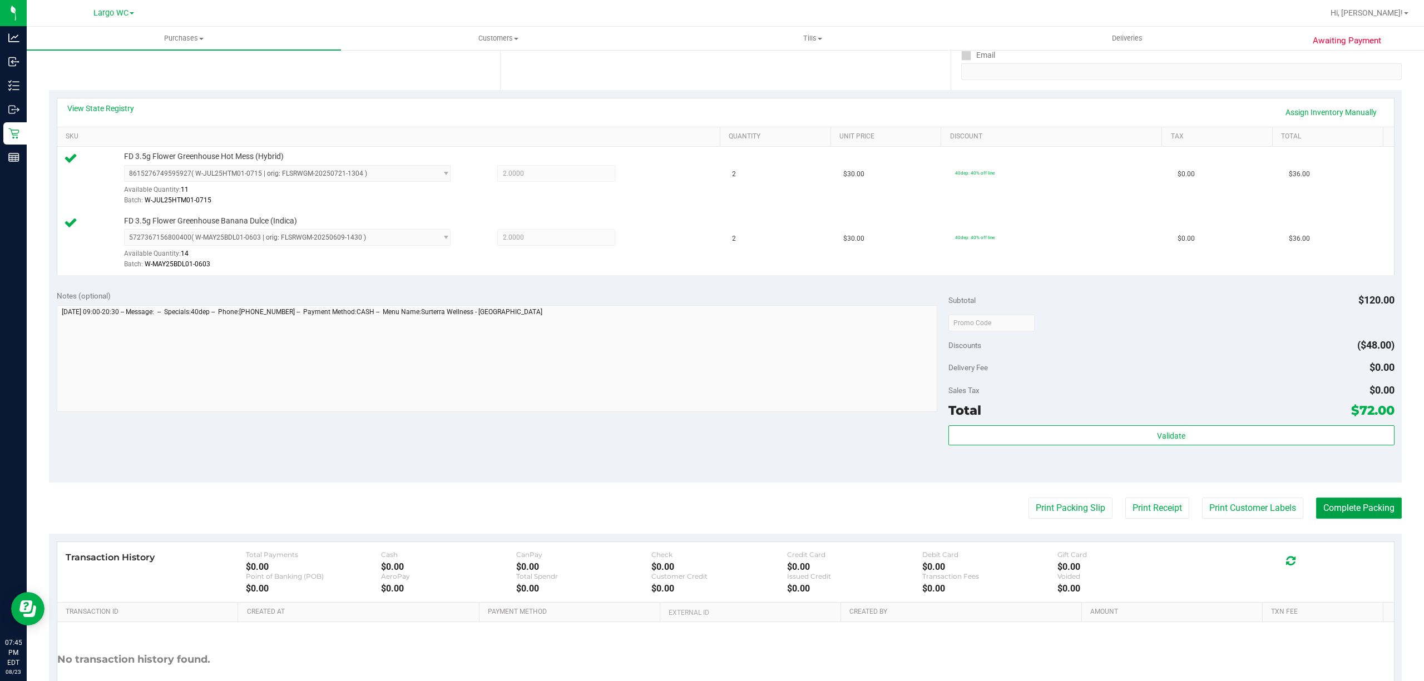
click at [1361, 510] on button "Complete Packing" at bounding box center [1359, 508] width 86 height 21
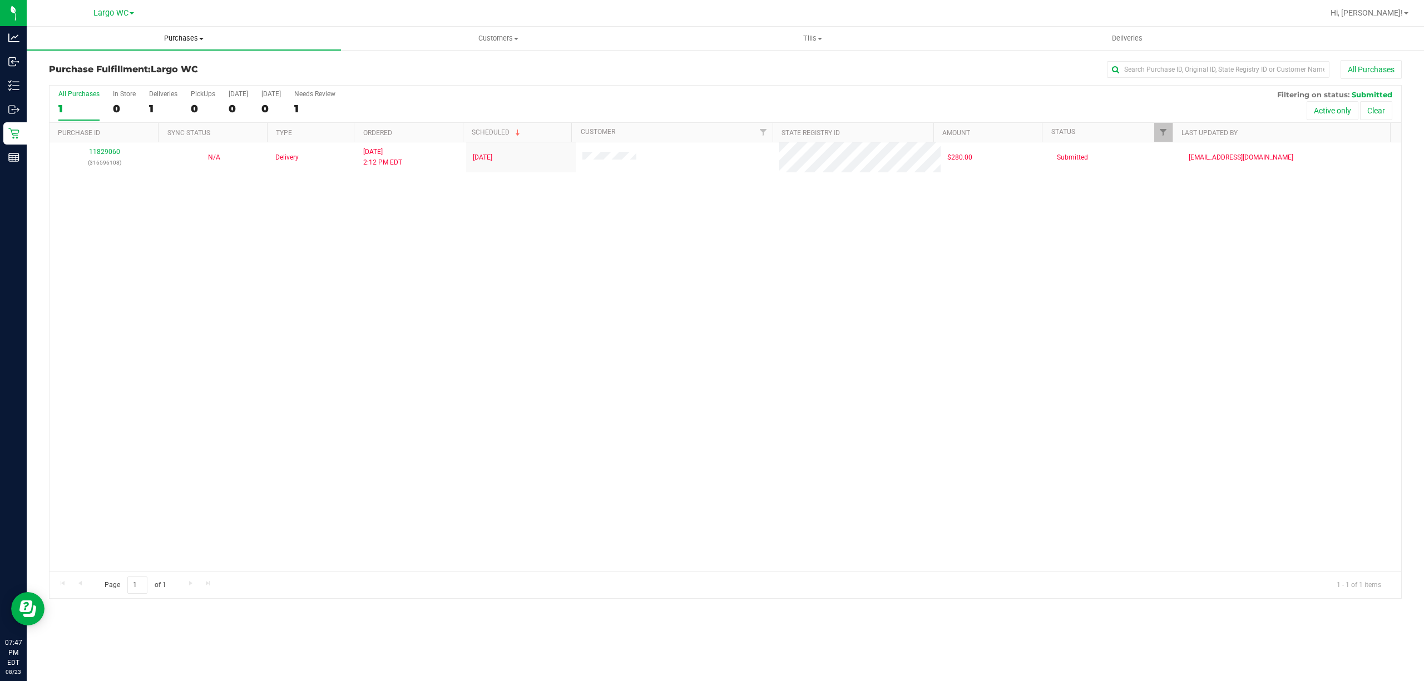
click at [179, 41] on span "Purchases" at bounding box center [184, 38] width 314 height 10
click at [103, 67] on span "Summary of purchases" at bounding box center [84, 66] width 114 height 9
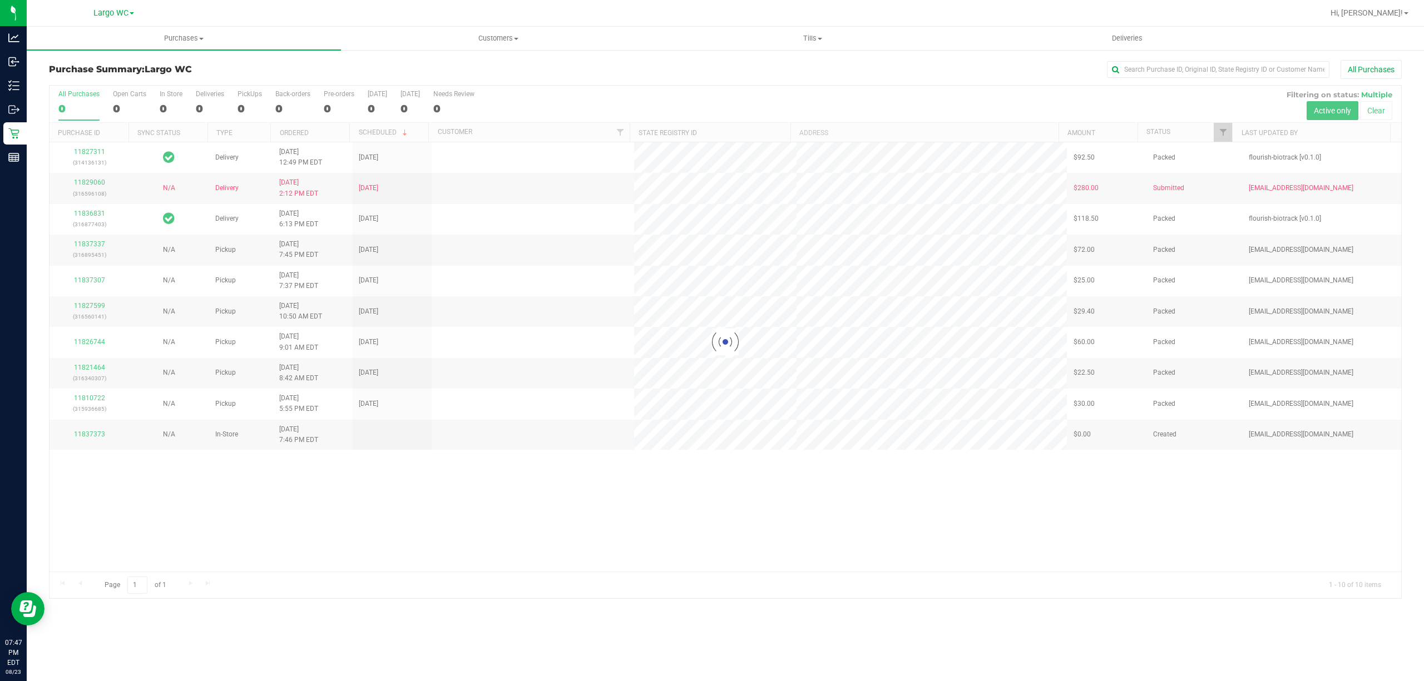
click at [167, 107] on div at bounding box center [724, 342] width 1351 height 513
click at [166, 107] on div at bounding box center [724, 342] width 1351 height 513
click at [165, 105] on div at bounding box center [724, 342] width 1351 height 513
click at [161, 105] on div "1" at bounding box center [171, 108] width 23 height 13
click at [0, 0] on input "In Store 1" at bounding box center [0, 0] width 0 height 0
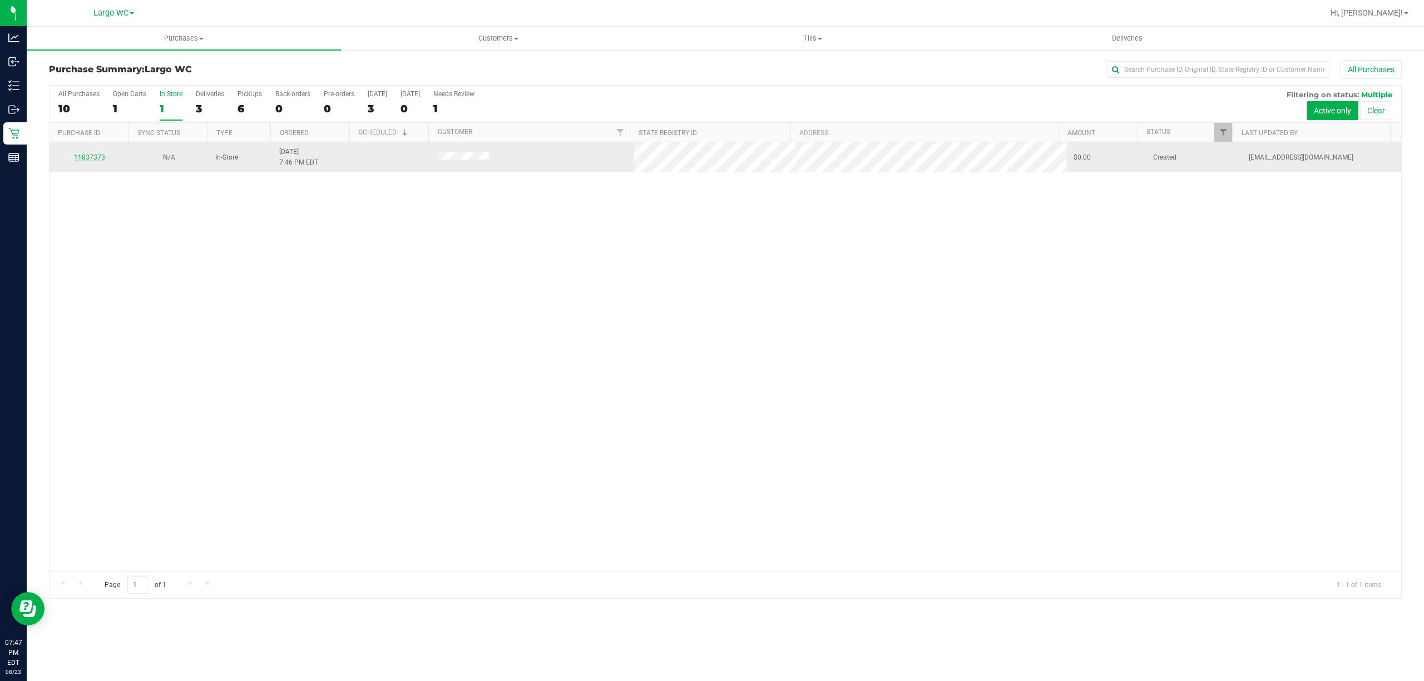
click at [88, 161] on link "11837373" at bounding box center [89, 157] width 31 height 8
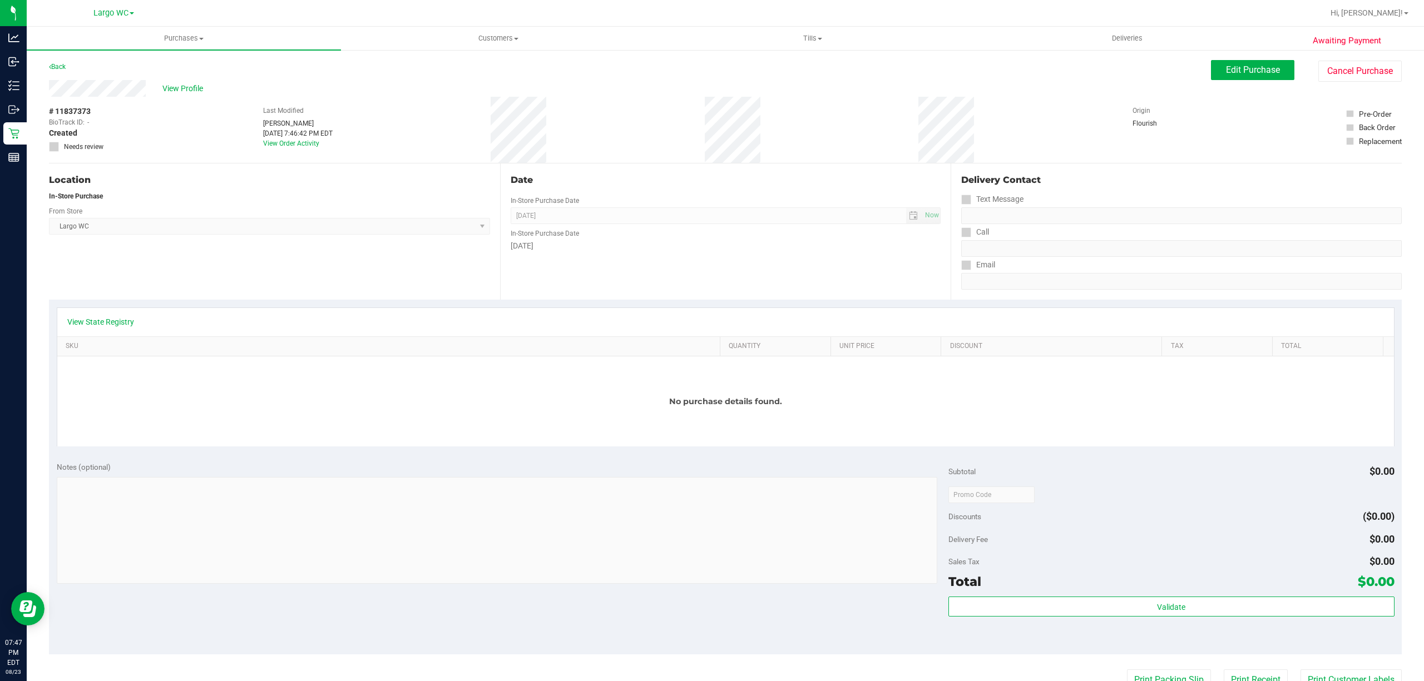
click at [106, 295] on div "Location In-Store Purchase From Store Largo WC Select Store Bonita Springs WC B…" at bounding box center [274, 231] width 451 height 136
click at [92, 326] on link "View State Registry" at bounding box center [100, 321] width 67 height 11
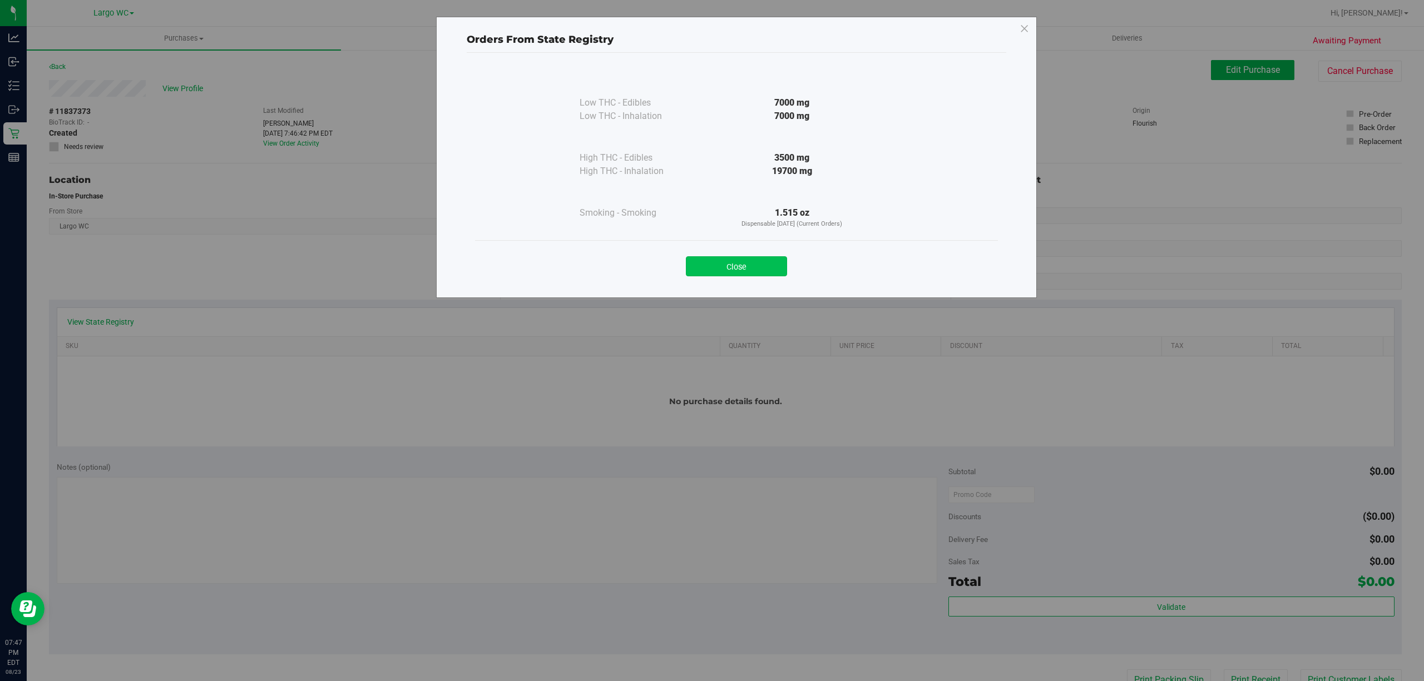
click at [733, 274] on button "Close" at bounding box center [736, 266] width 101 height 20
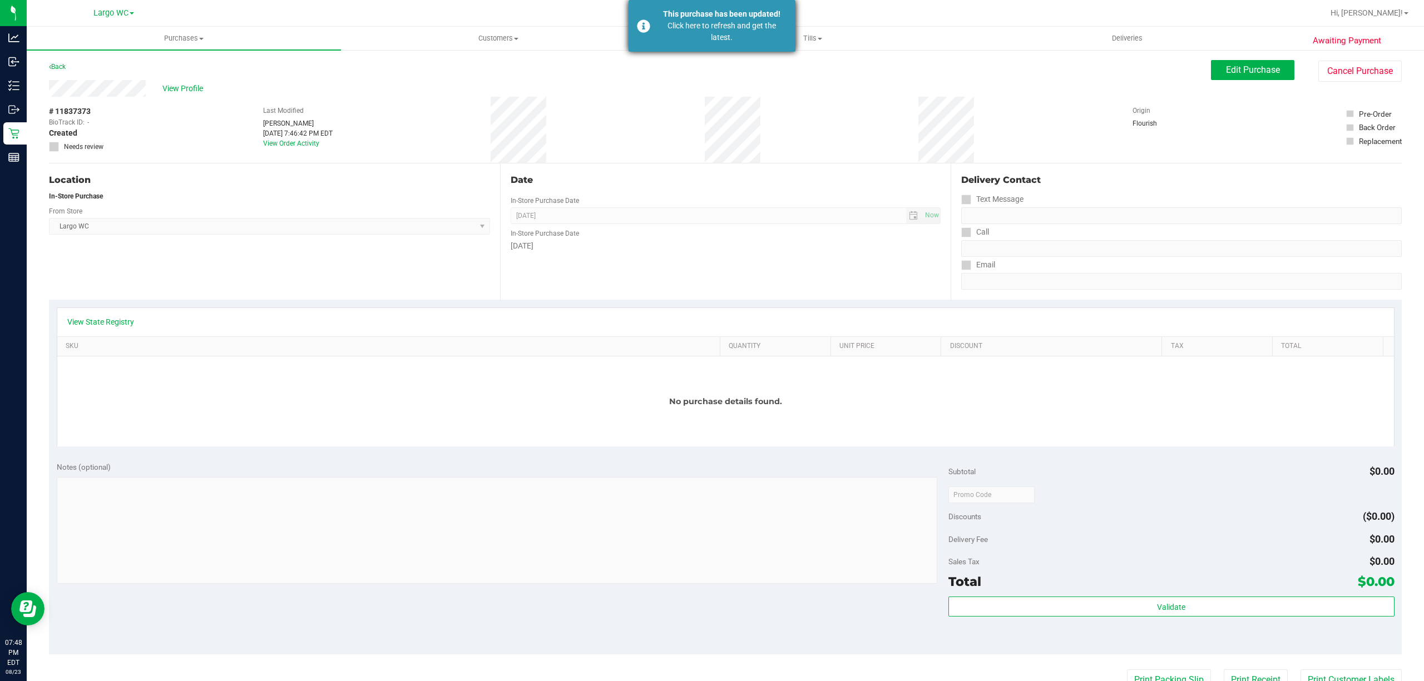
click at [719, 47] on div "This purchase has been updated! Click here to refresh and get the latest." at bounding box center [711, 26] width 167 height 52
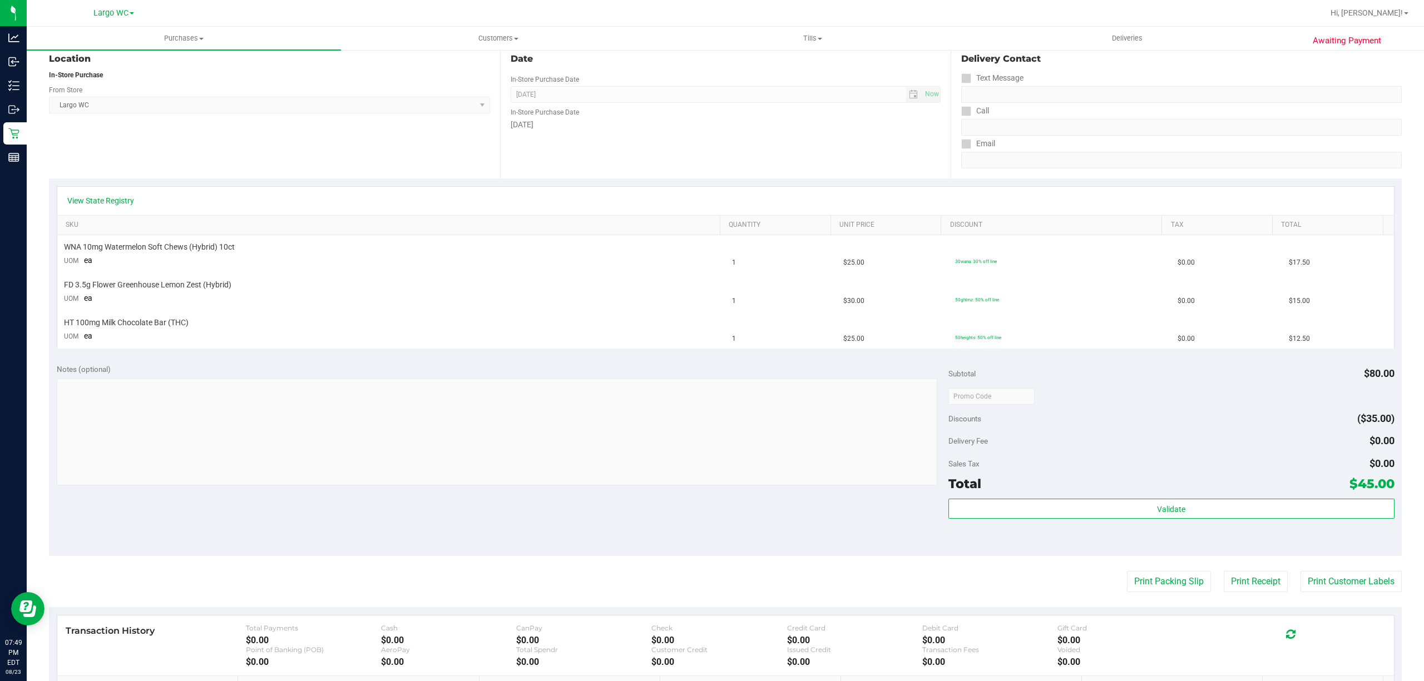
scroll to position [125, 0]
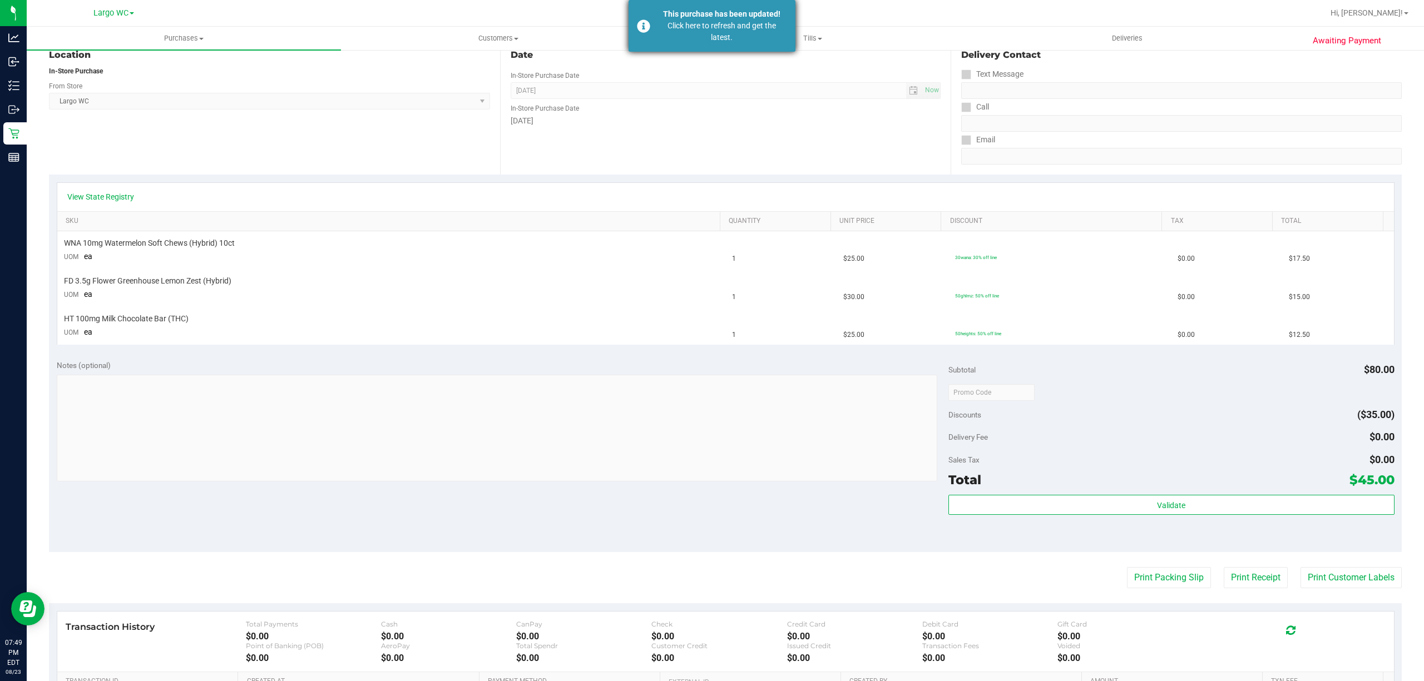
click at [721, 25] on div "Click here to refresh and get the latest." at bounding box center [721, 31] width 131 height 23
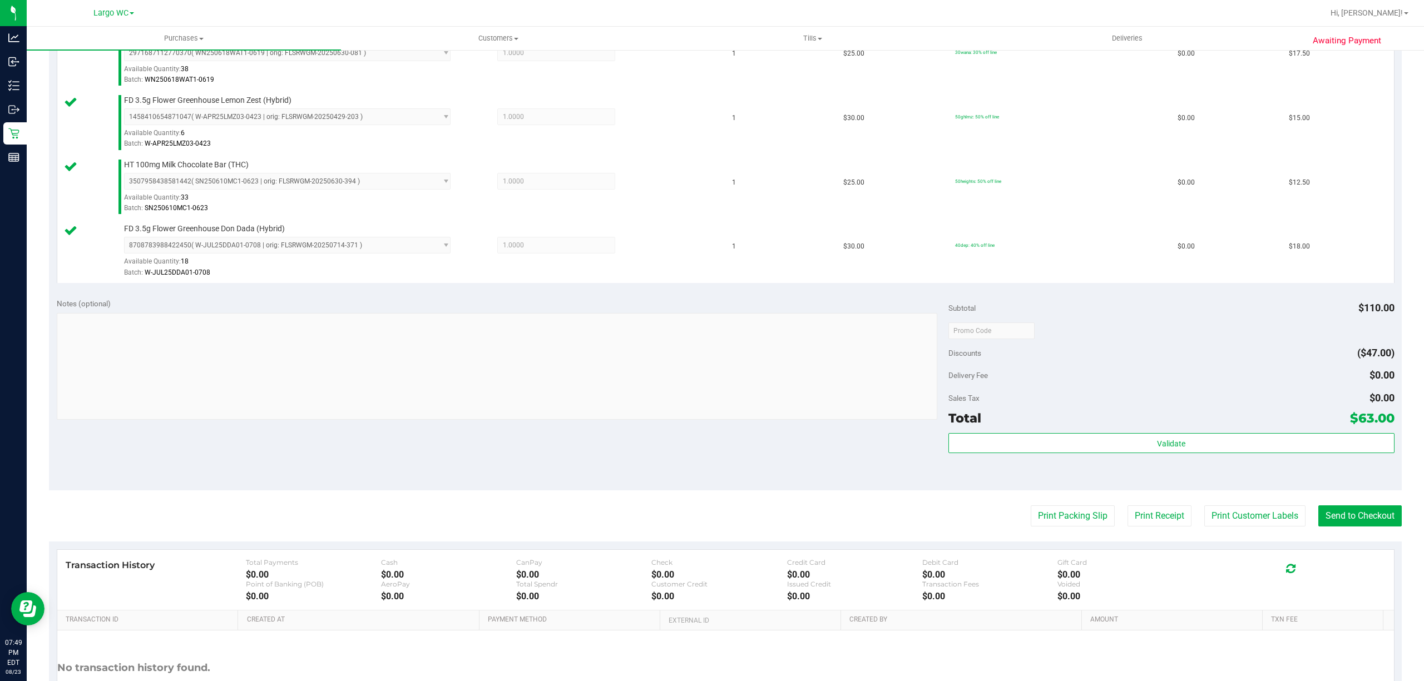
scroll to position [407, 0]
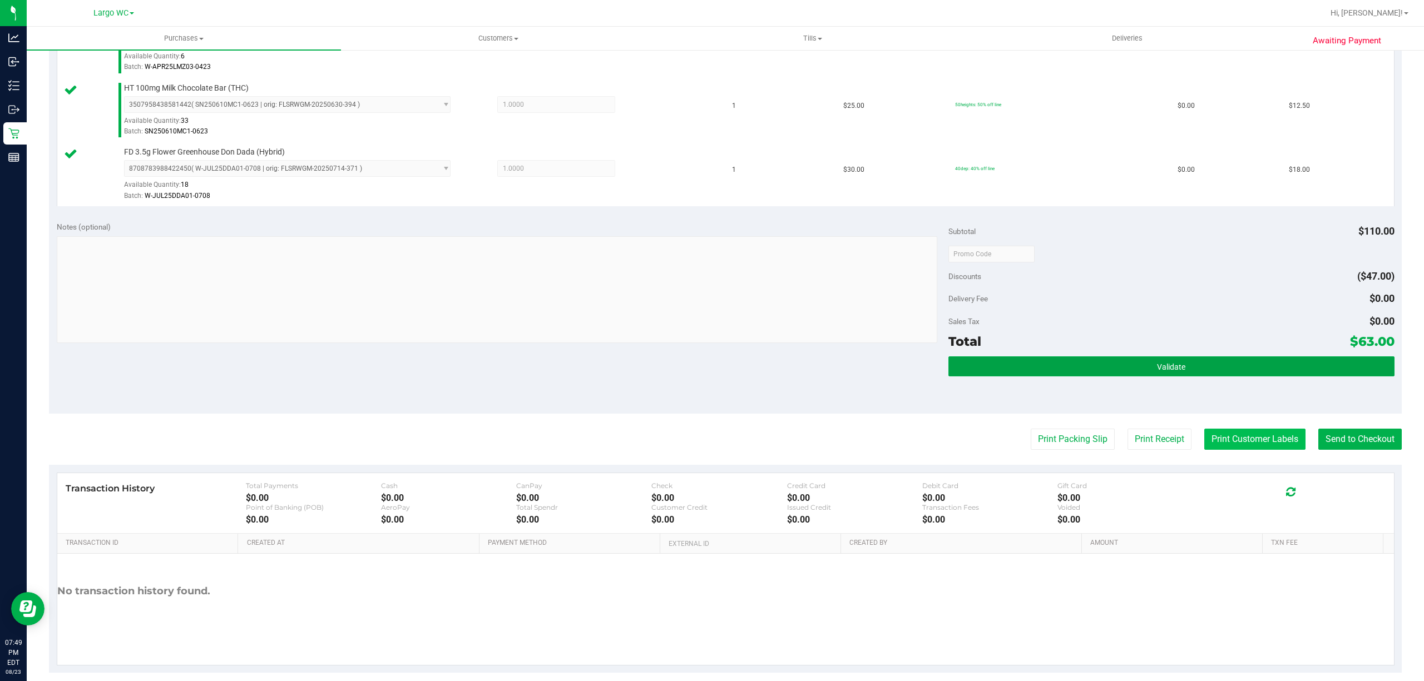
click at [1175, 371] on span "Validate" at bounding box center [1171, 367] width 28 height 9
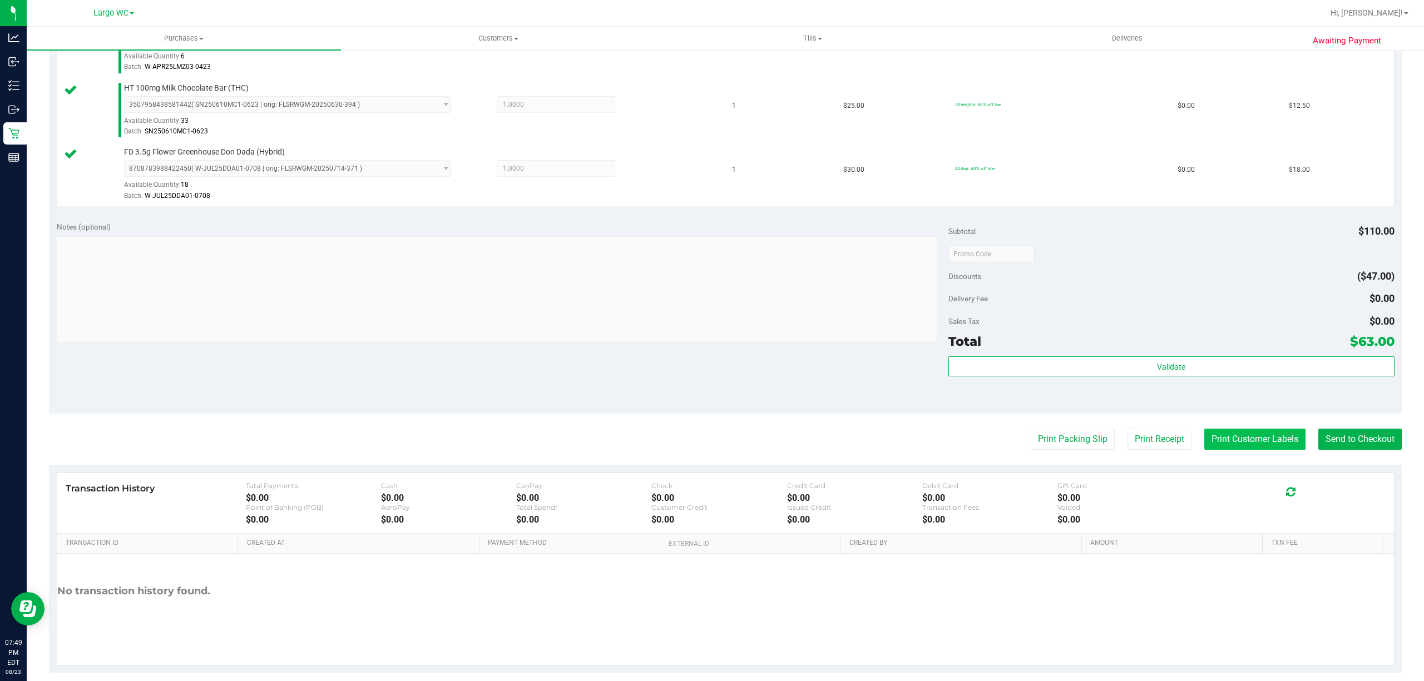
click at [1224, 450] on button "Print Customer Labels" at bounding box center [1254, 439] width 101 height 21
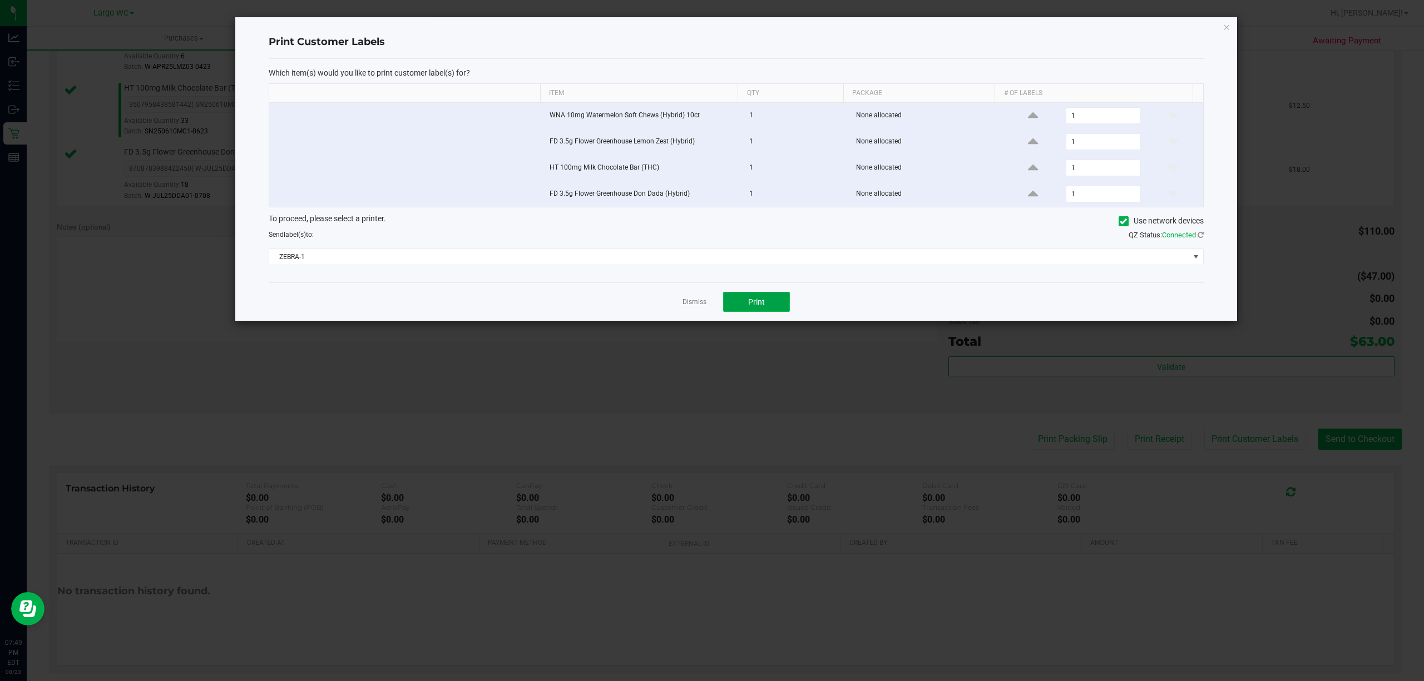
click at [773, 305] on button "Print" at bounding box center [756, 302] width 67 height 20
click at [692, 307] on link "Dismiss" at bounding box center [694, 301] width 24 height 9
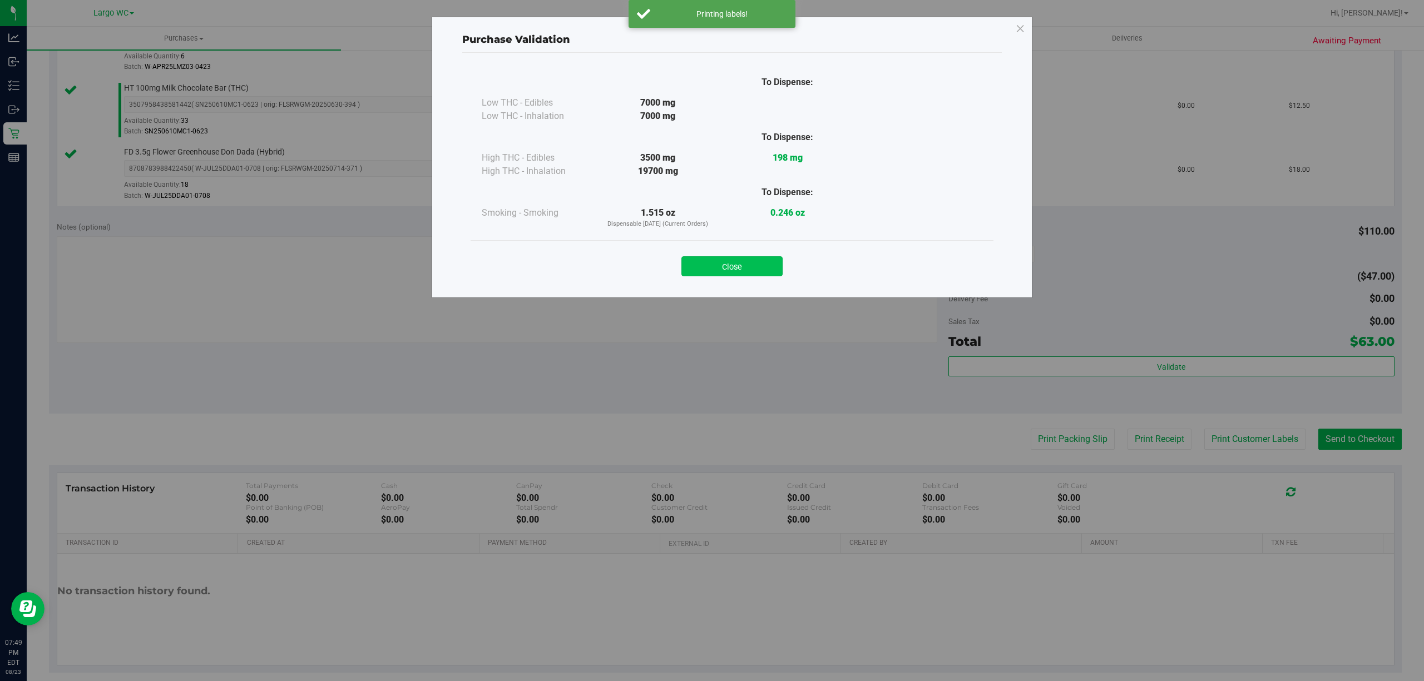
click at [732, 270] on button "Close" at bounding box center [731, 266] width 101 height 20
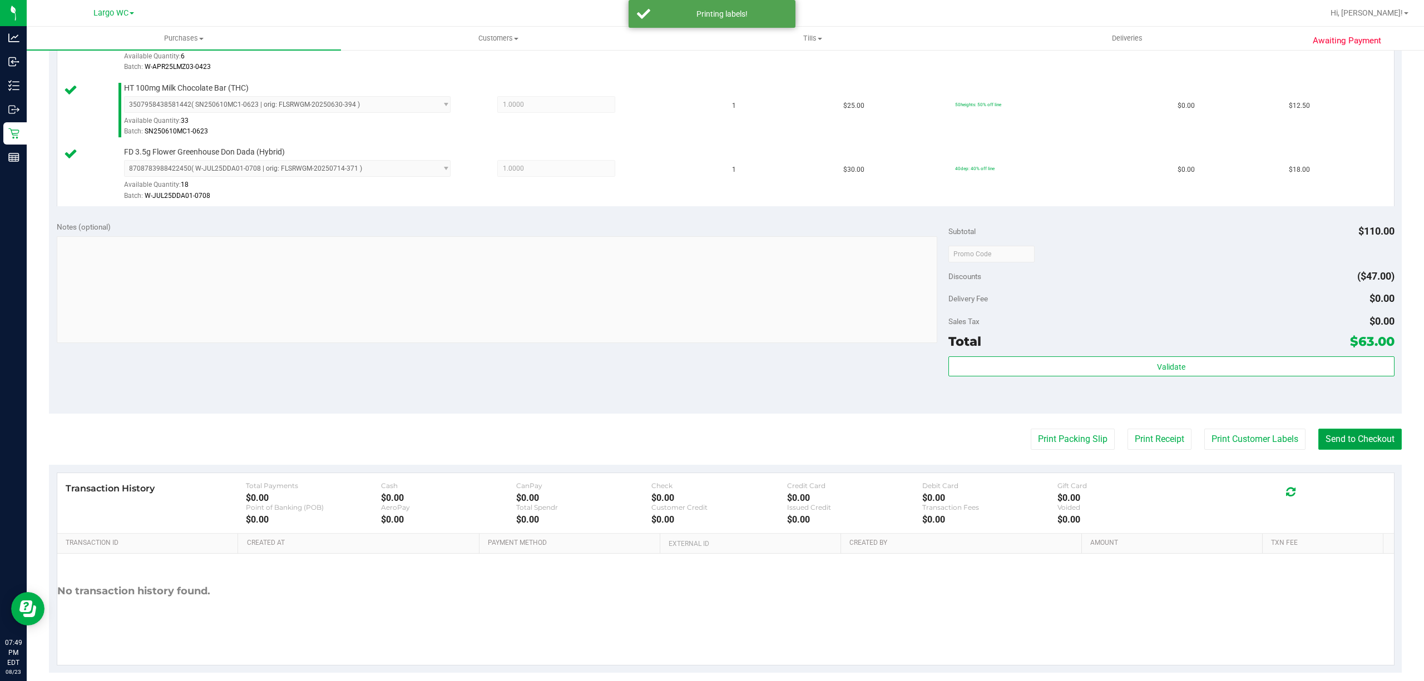
click at [1356, 438] on button "Send to Checkout" at bounding box center [1359, 439] width 83 height 21
